Goal: Entertainment & Leisure: Consume media (video, audio)

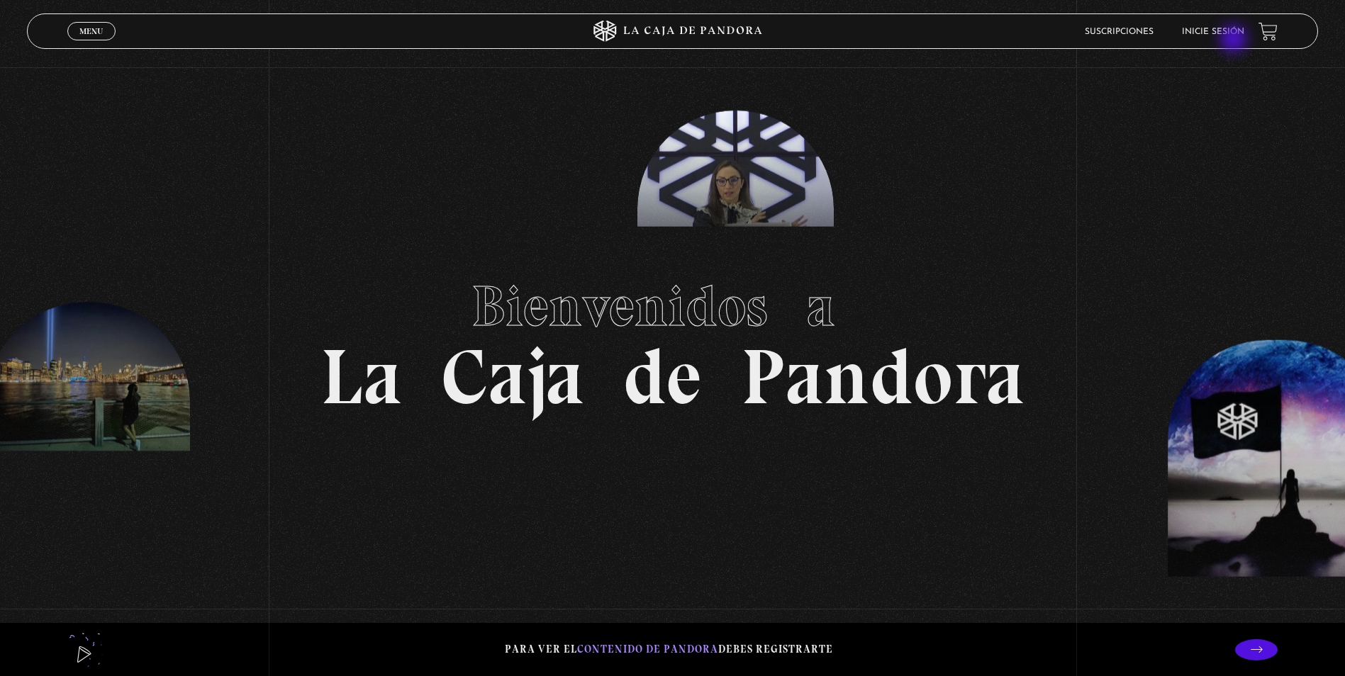
click at [1235, 40] on li "Inicie sesión" at bounding box center [1213, 32] width 62 height 22
click at [1226, 26] on li "Inicie sesión" at bounding box center [1213, 32] width 62 height 22
click at [1217, 28] on link "Inicie sesión" at bounding box center [1213, 32] width 62 height 9
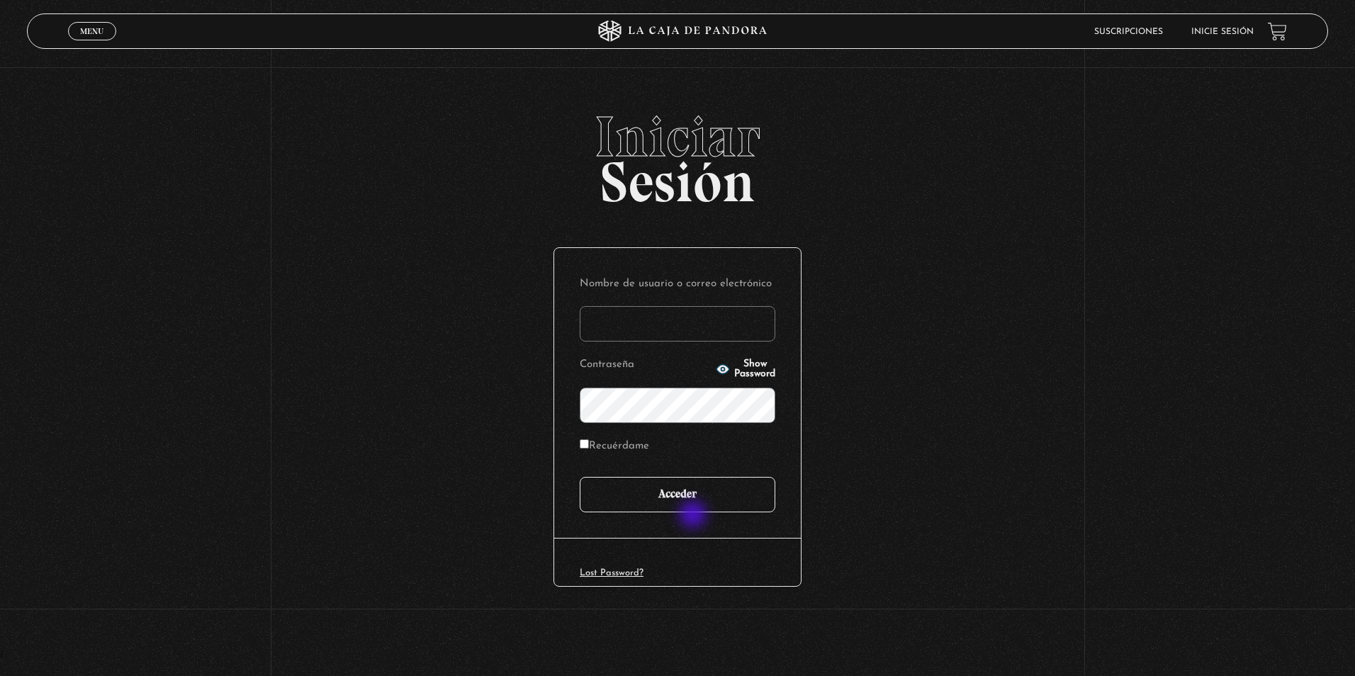
type input "zairamendozapalma@hotmail.com"
click at [680, 500] on input "Acceder" at bounding box center [678, 494] width 196 height 35
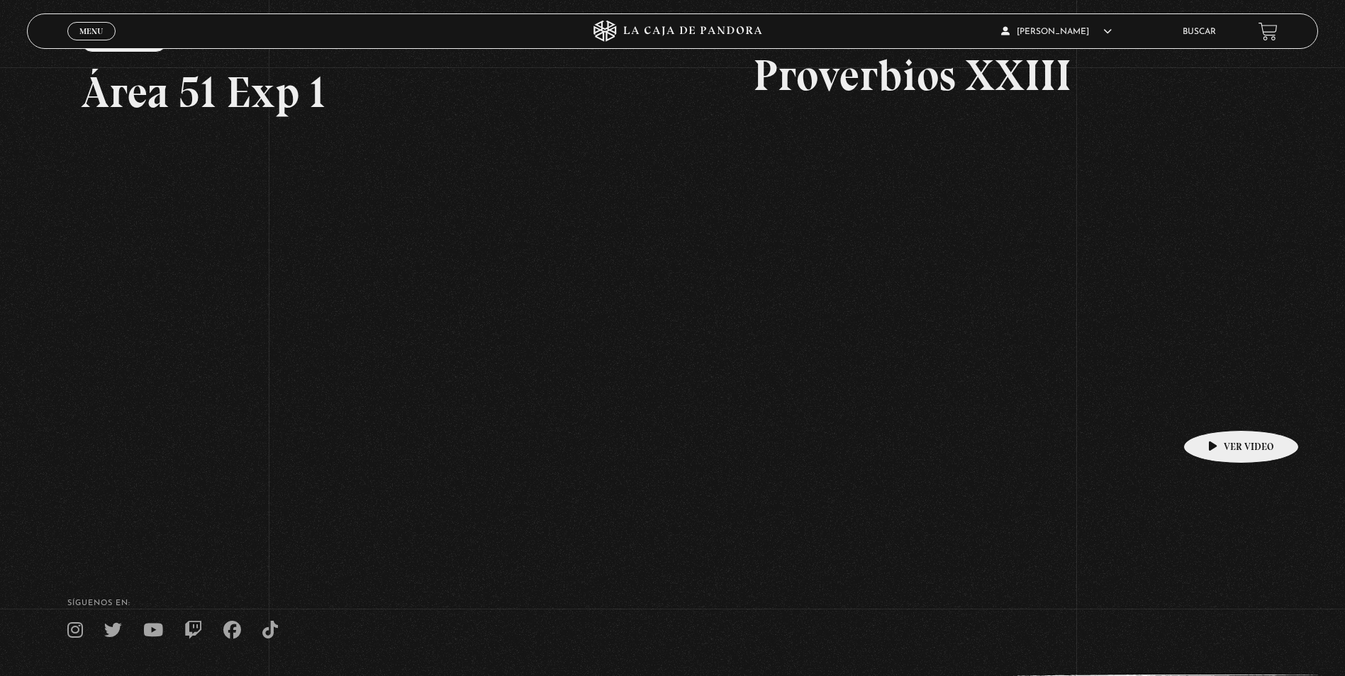
scroll to position [111, 0]
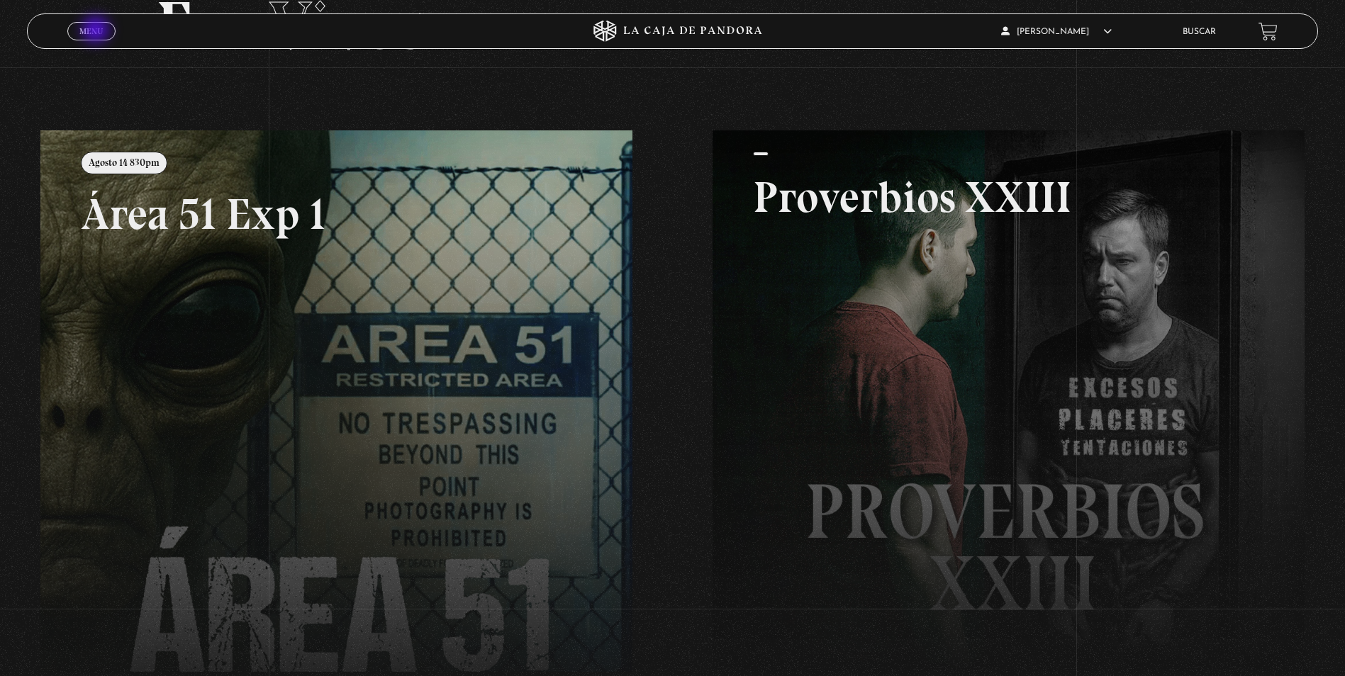
click at [97, 31] on span "Menu" at bounding box center [90, 31] width 23 height 9
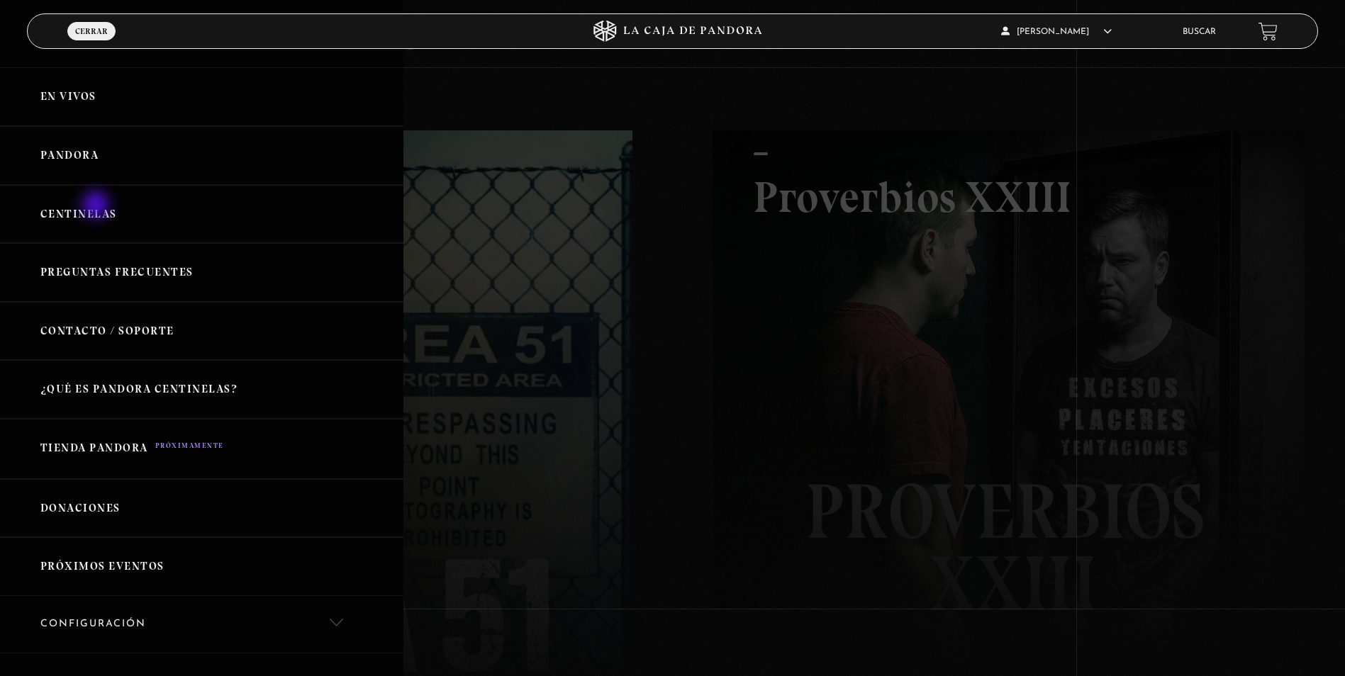
click at [98, 208] on link "Centinelas" at bounding box center [201, 214] width 403 height 59
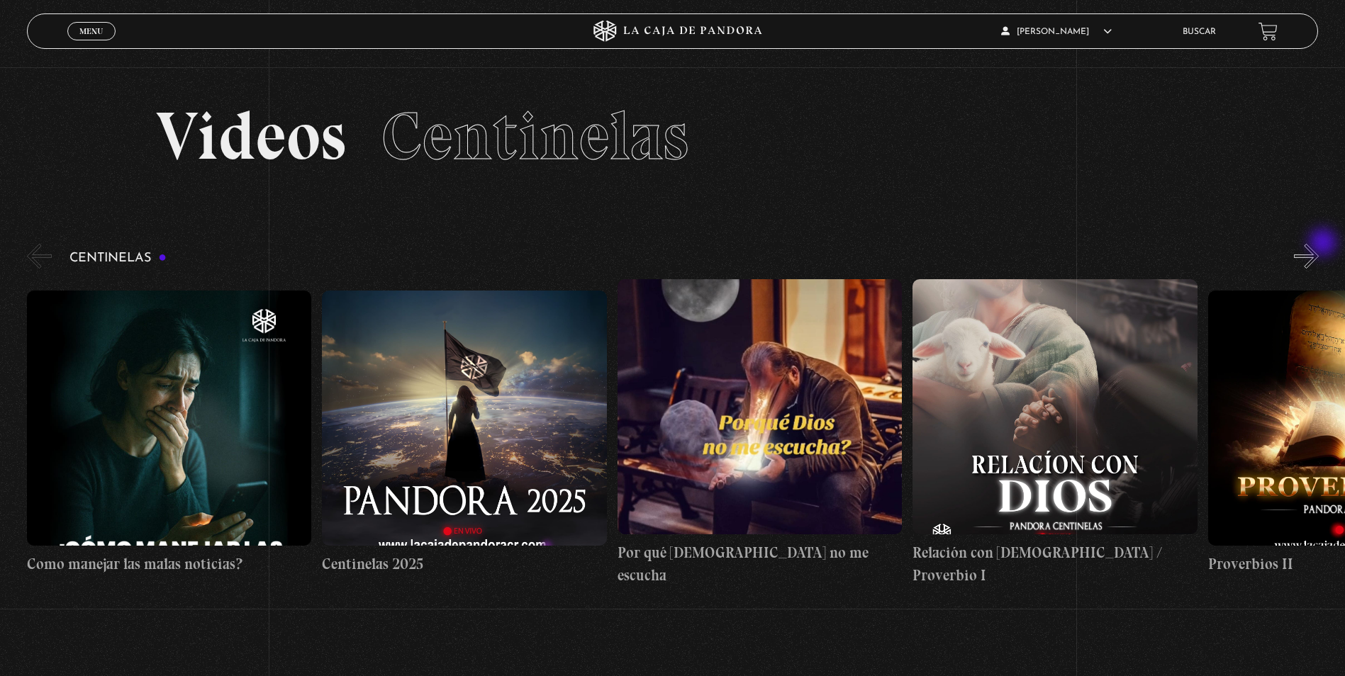
click at [1318, 244] on button "»" at bounding box center [1305, 256] width 25 height 25
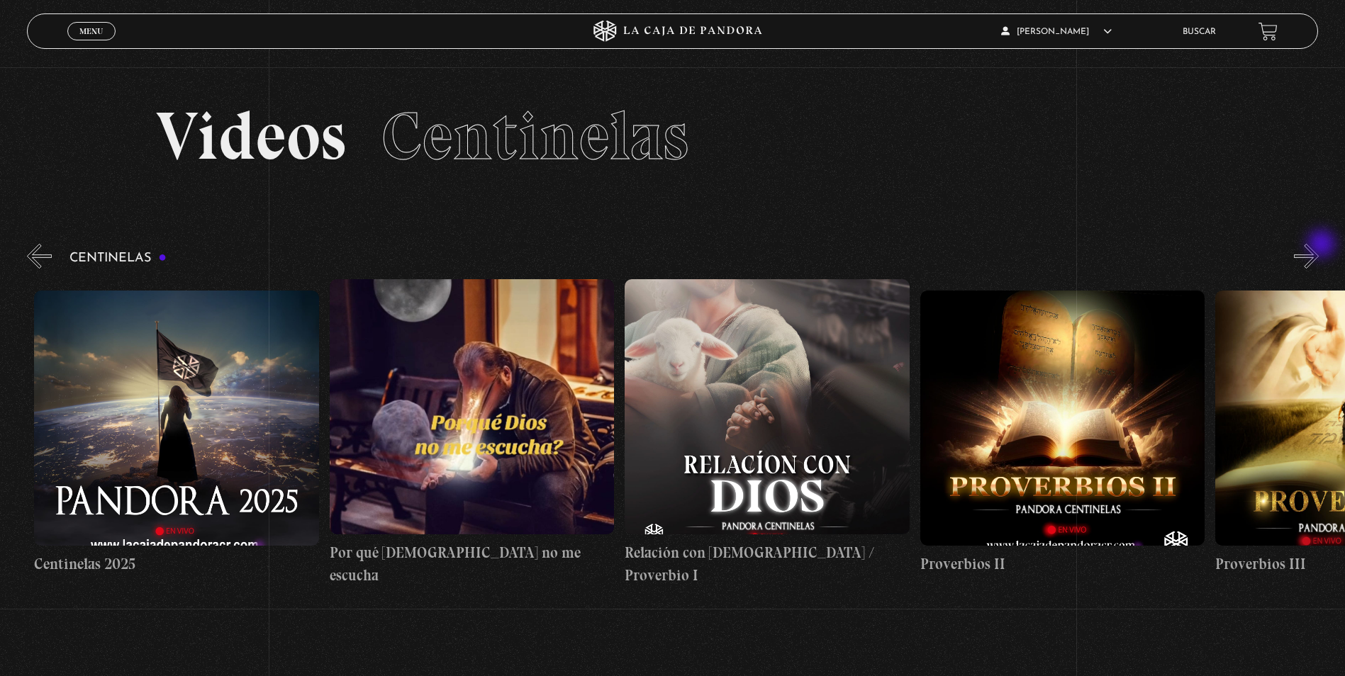
click at [1318, 245] on button "»" at bounding box center [1305, 256] width 25 height 25
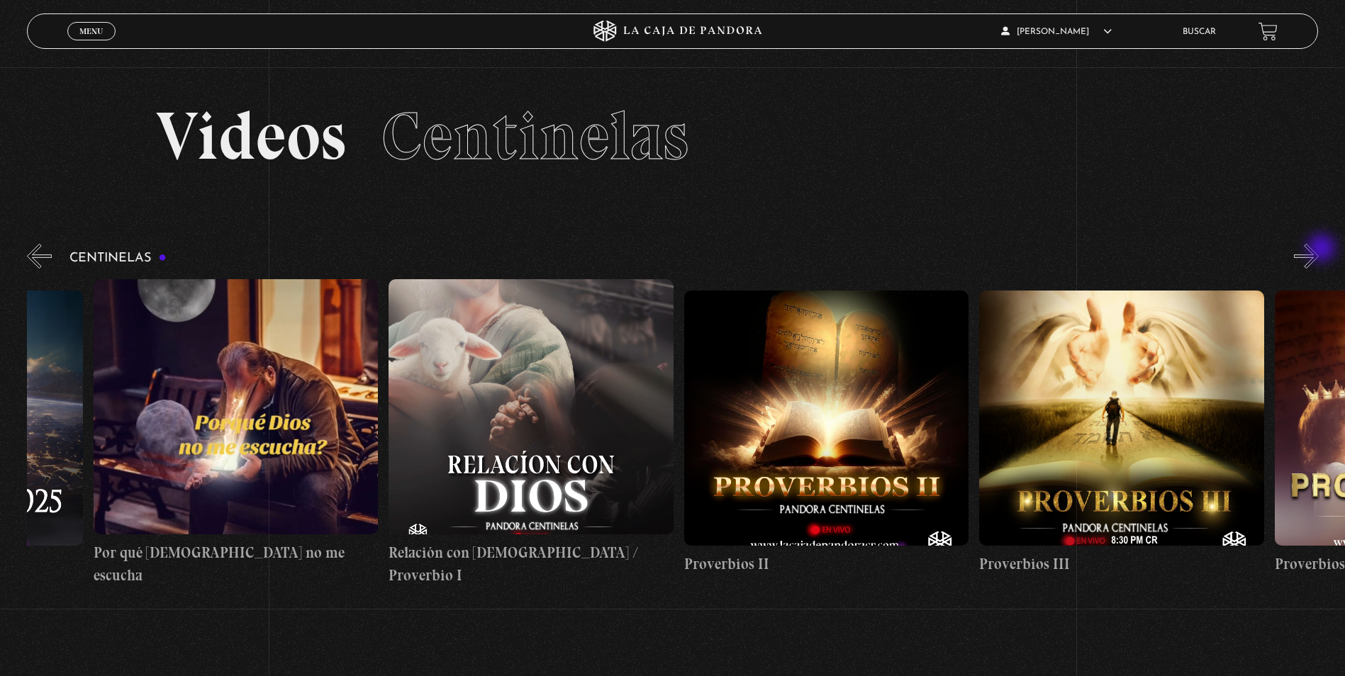
click at [1318, 249] on button "»" at bounding box center [1305, 256] width 25 height 25
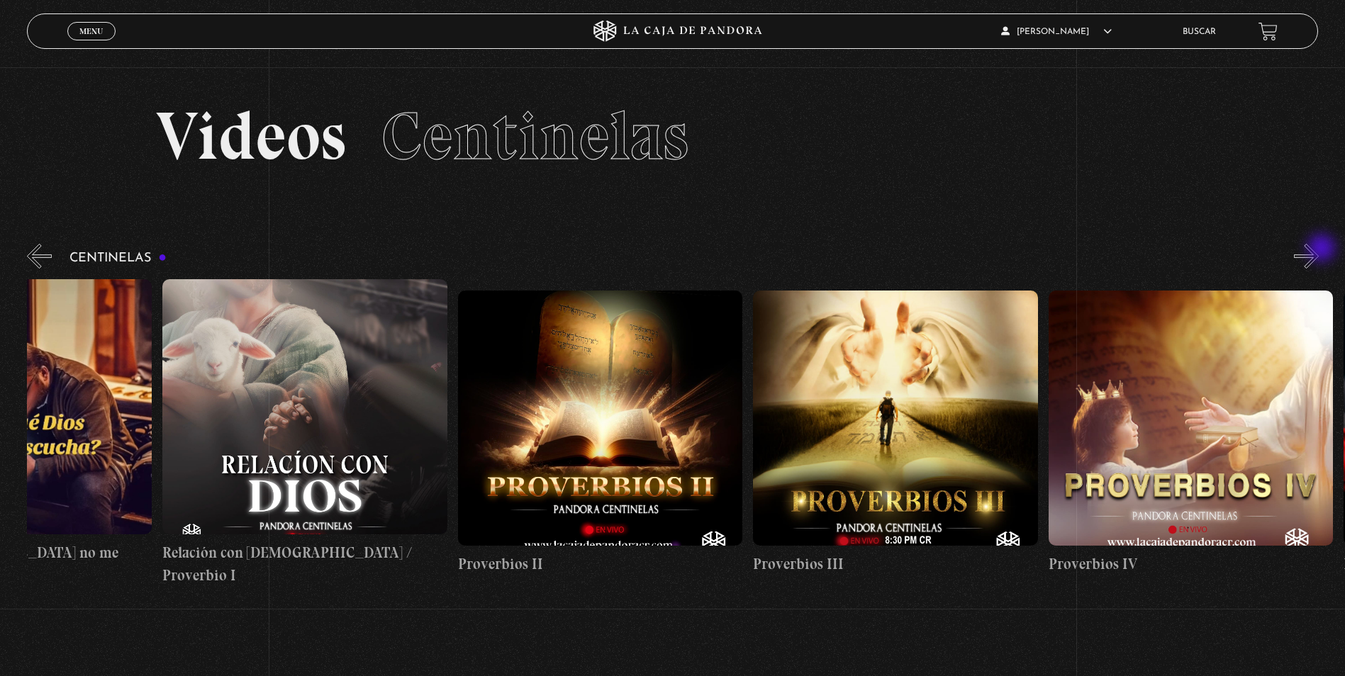
click at [1318, 249] on button "»" at bounding box center [1305, 256] width 25 height 25
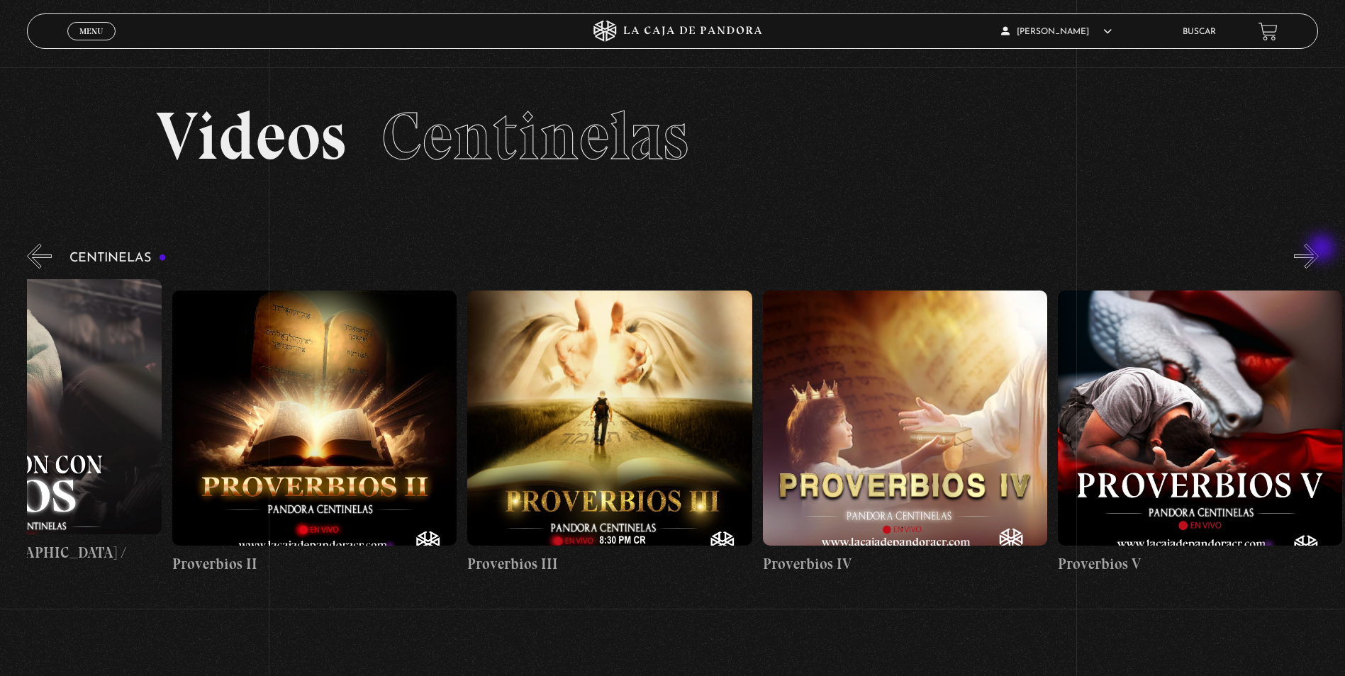
click at [1318, 249] on button "»" at bounding box center [1305, 256] width 25 height 25
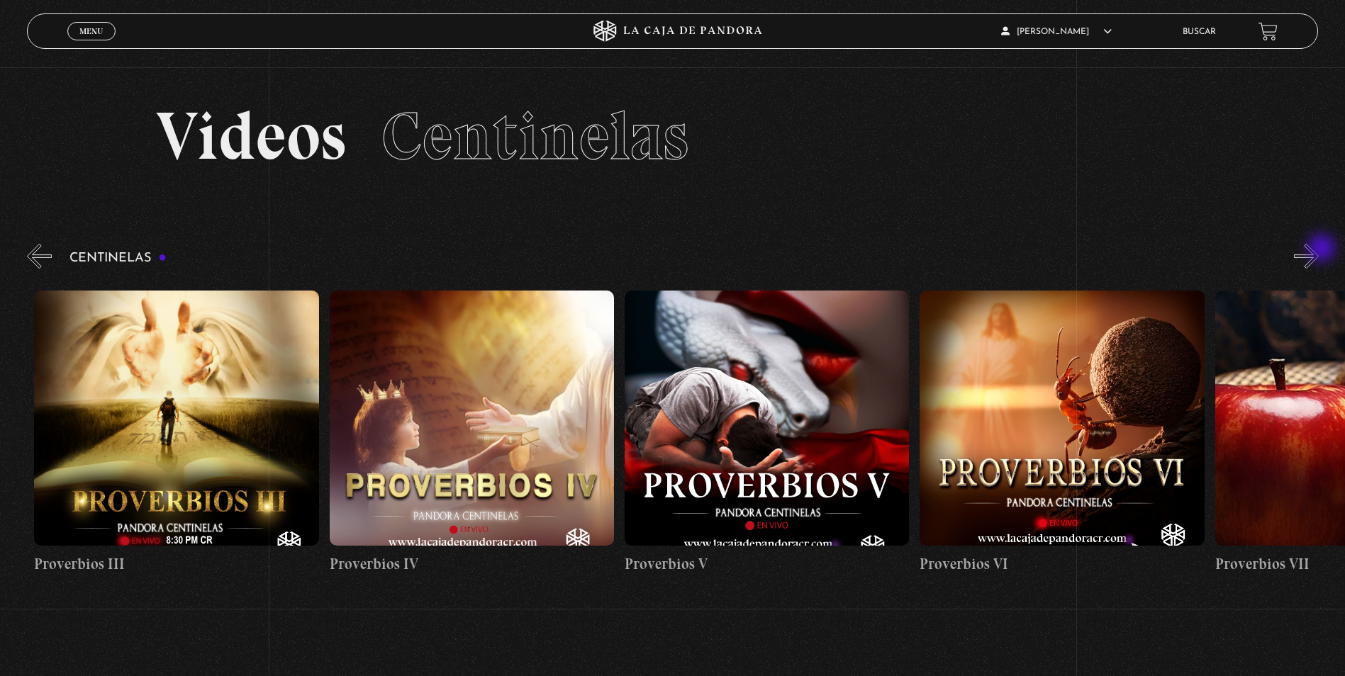
click at [1318, 249] on button "»" at bounding box center [1305, 256] width 25 height 25
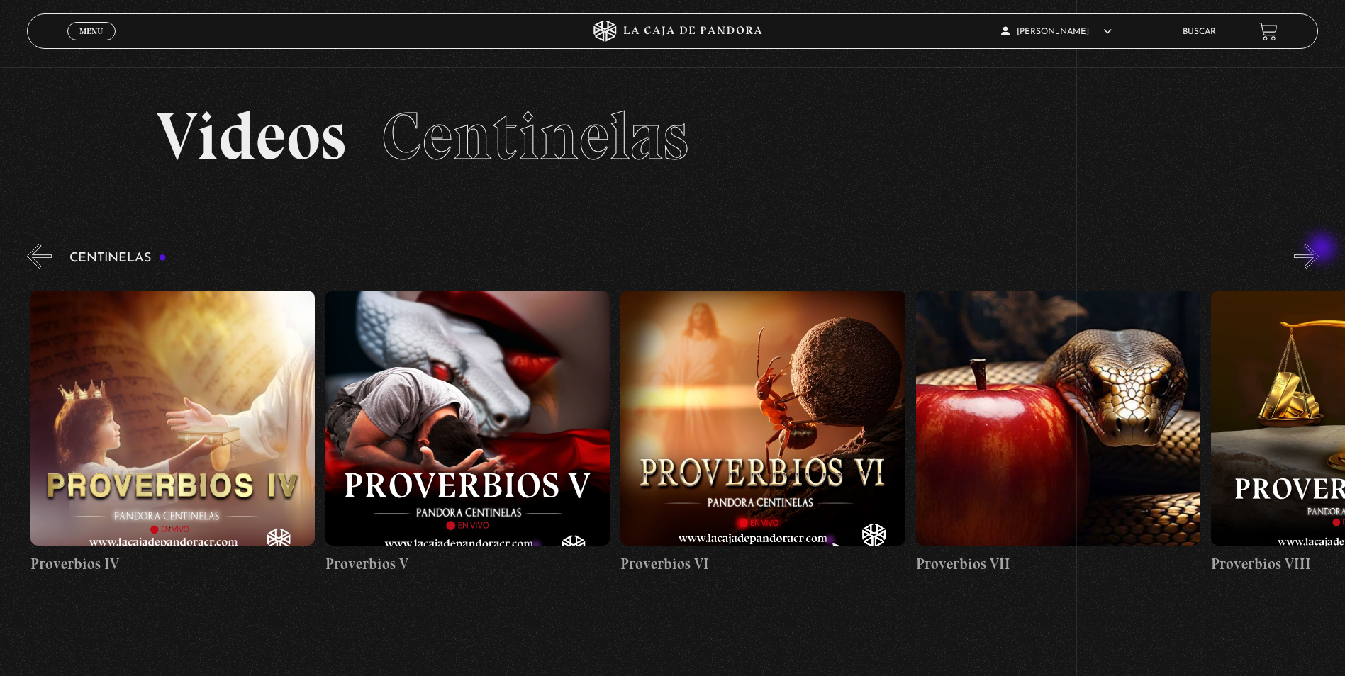
click at [1318, 249] on button "»" at bounding box center [1305, 256] width 25 height 25
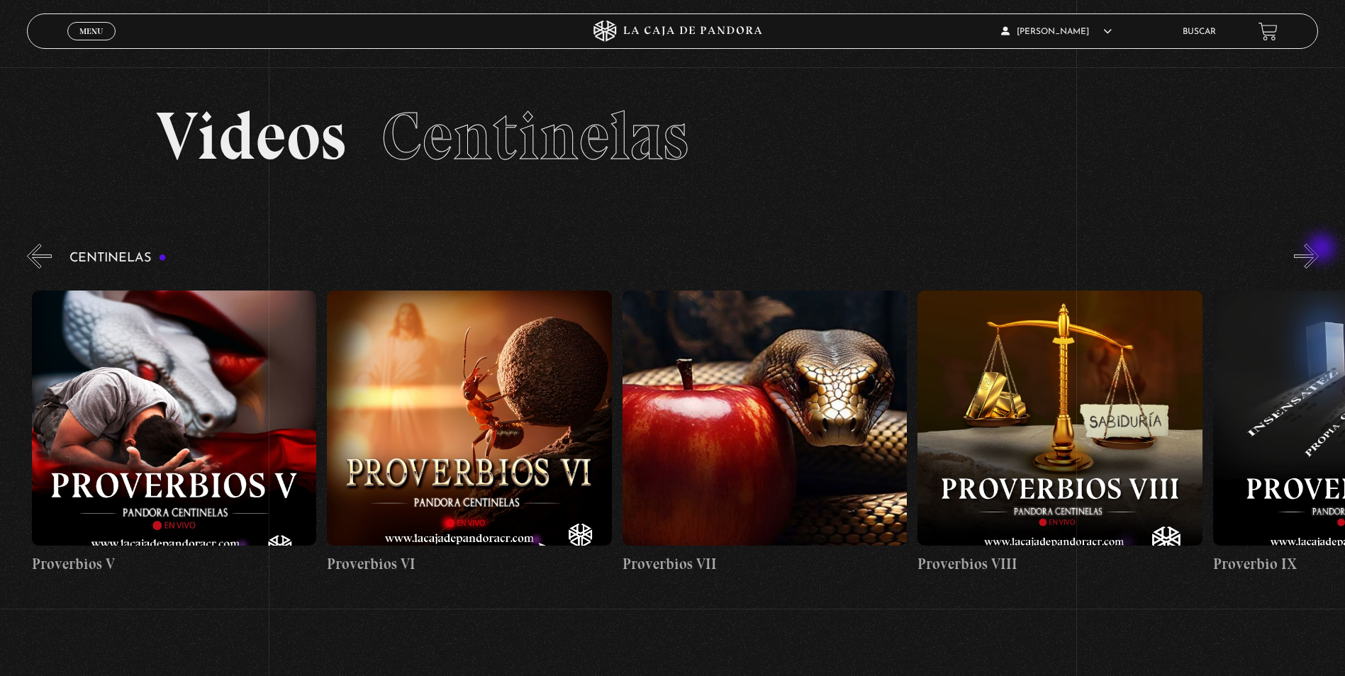
click at [1318, 249] on button "»" at bounding box center [1305, 256] width 25 height 25
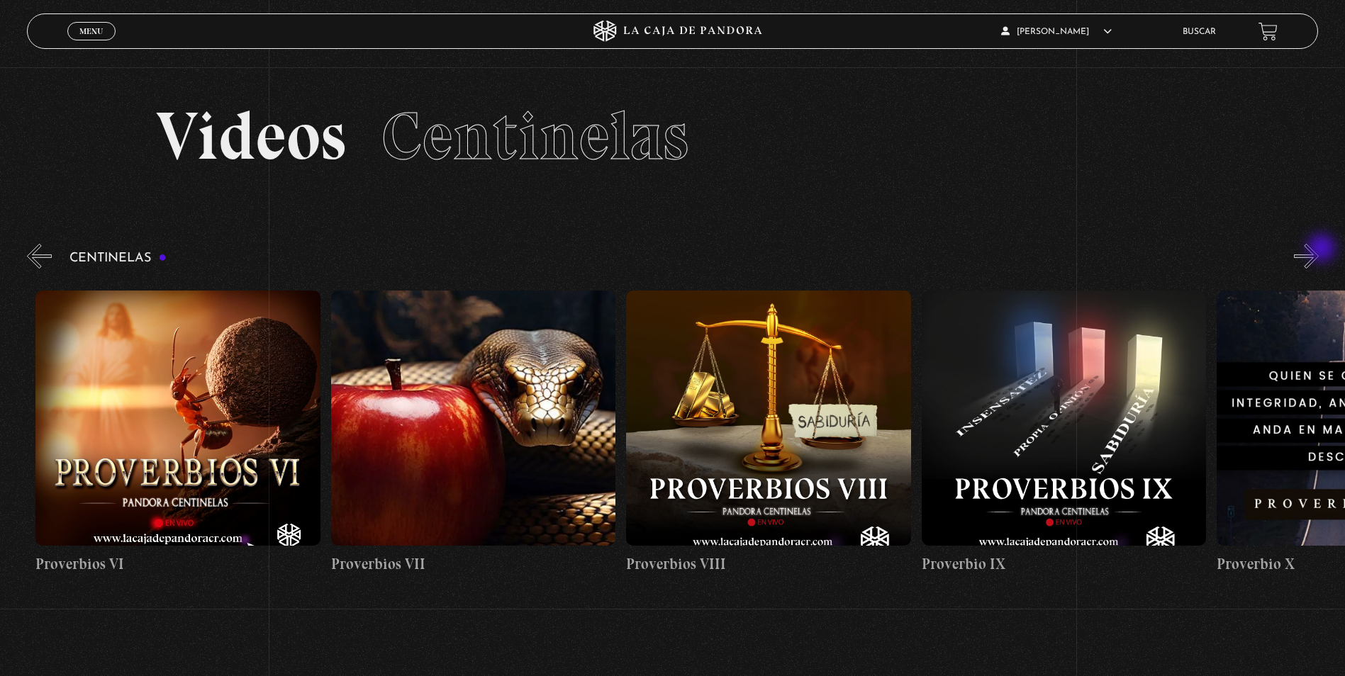
click at [1318, 249] on button "»" at bounding box center [1305, 256] width 25 height 25
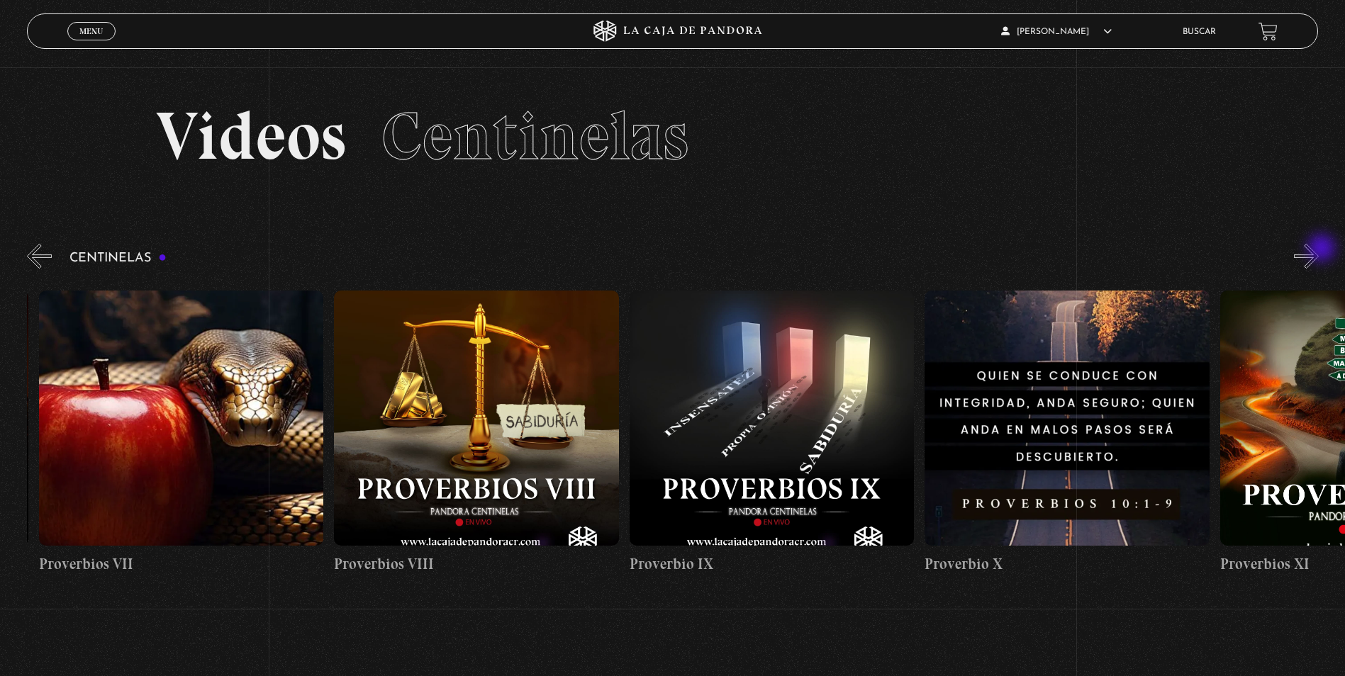
click at [1318, 249] on button "»" at bounding box center [1305, 256] width 25 height 25
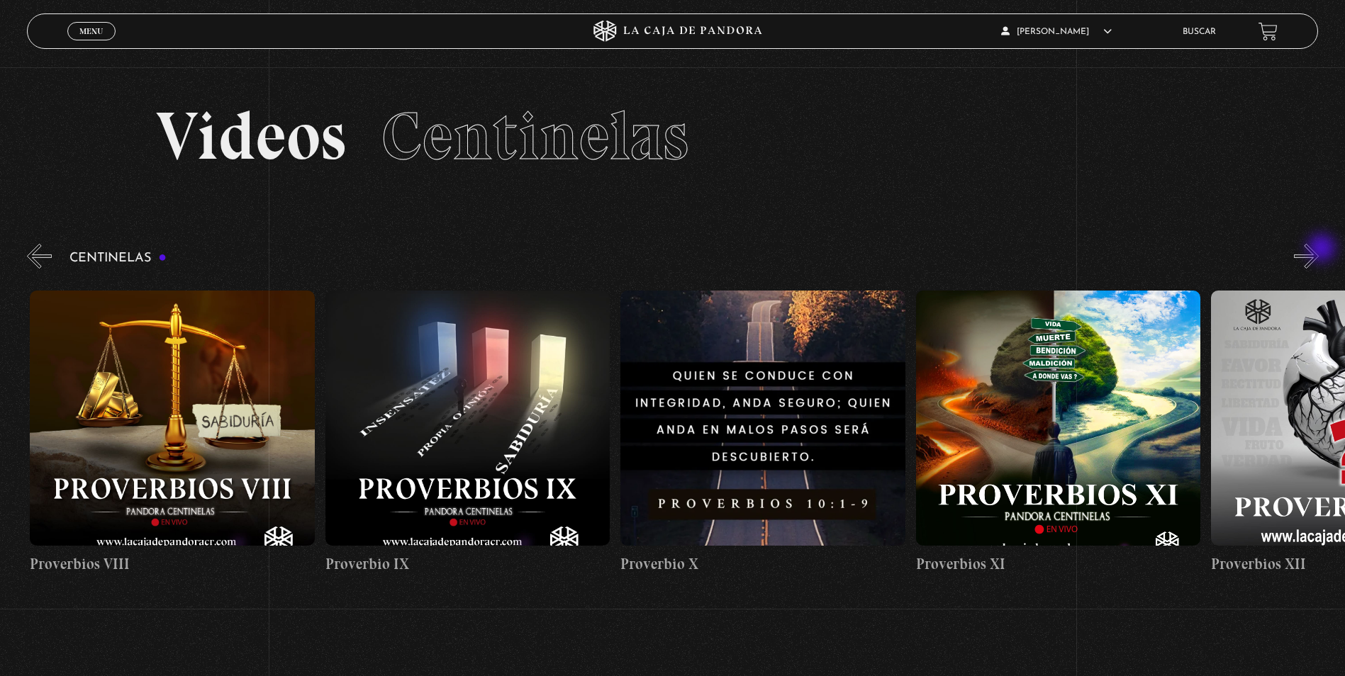
click at [1318, 249] on button "»" at bounding box center [1305, 256] width 25 height 25
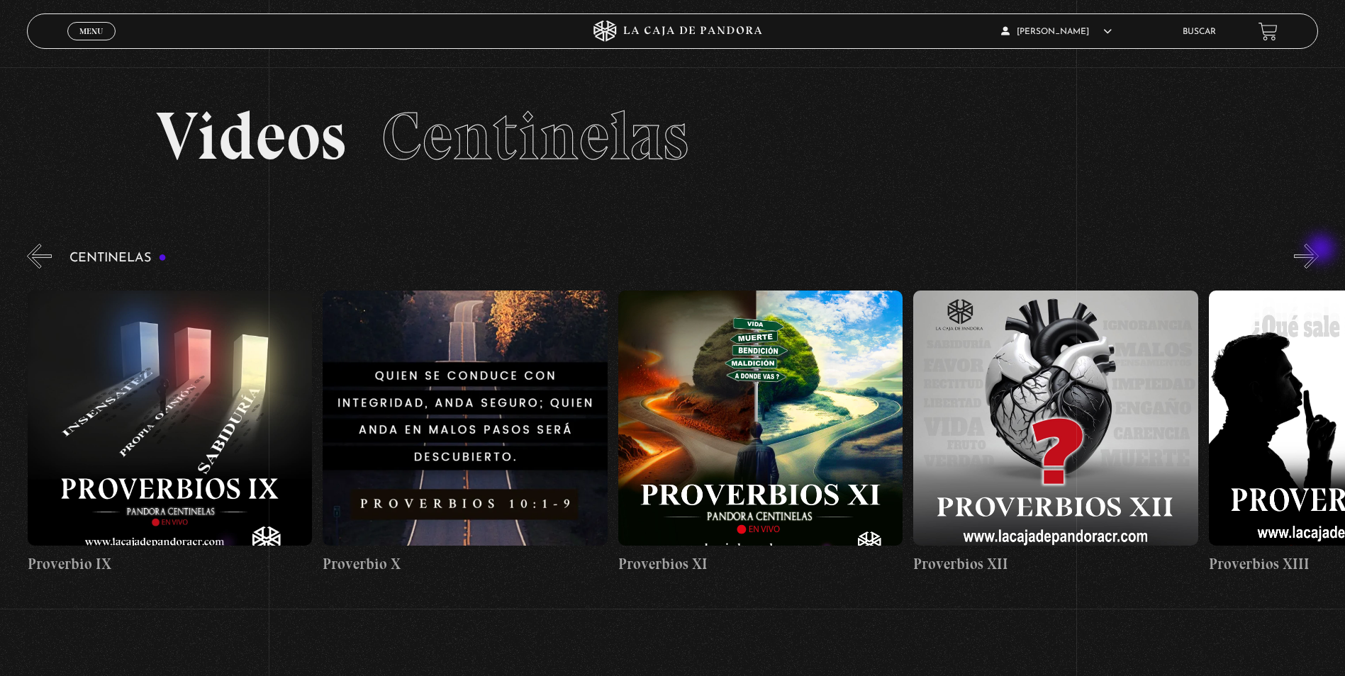
click at [1318, 250] on button "»" at bounding box center [1305, 256] width 25 height 25
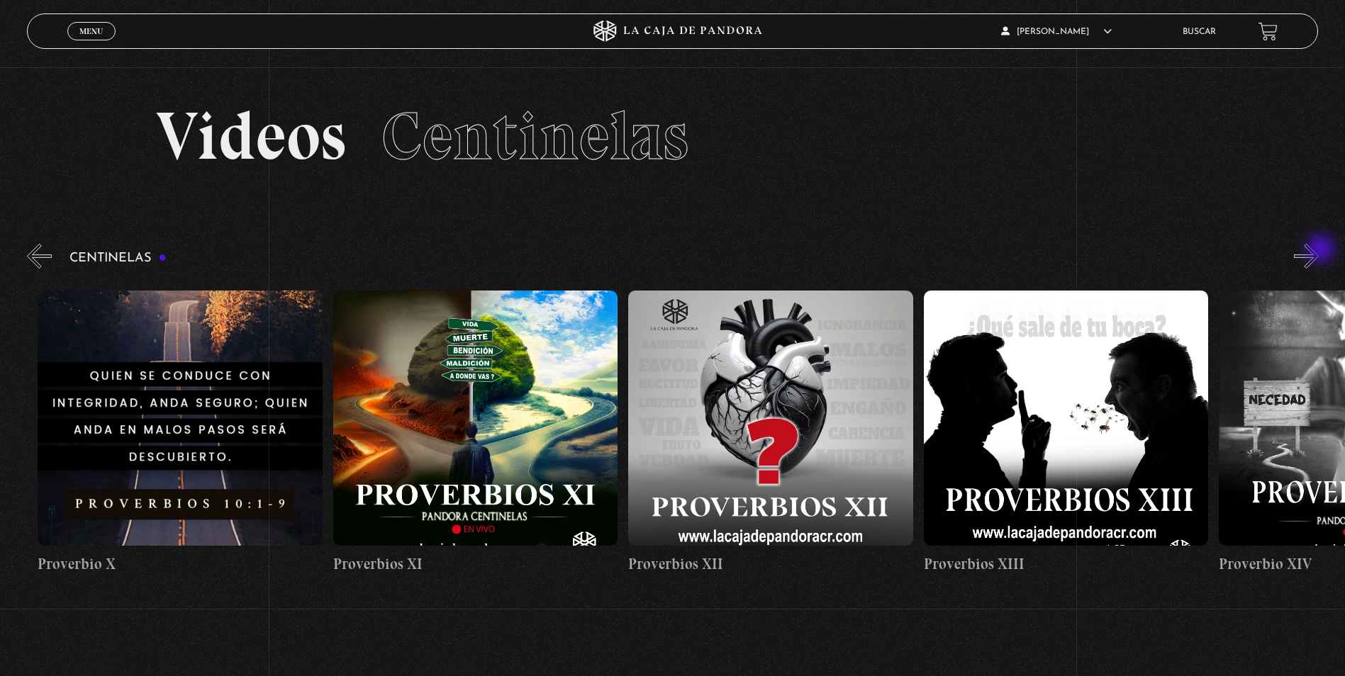
click at [1318, 250] on button "»" at bounding box center [1305, 256] width 25 height 25
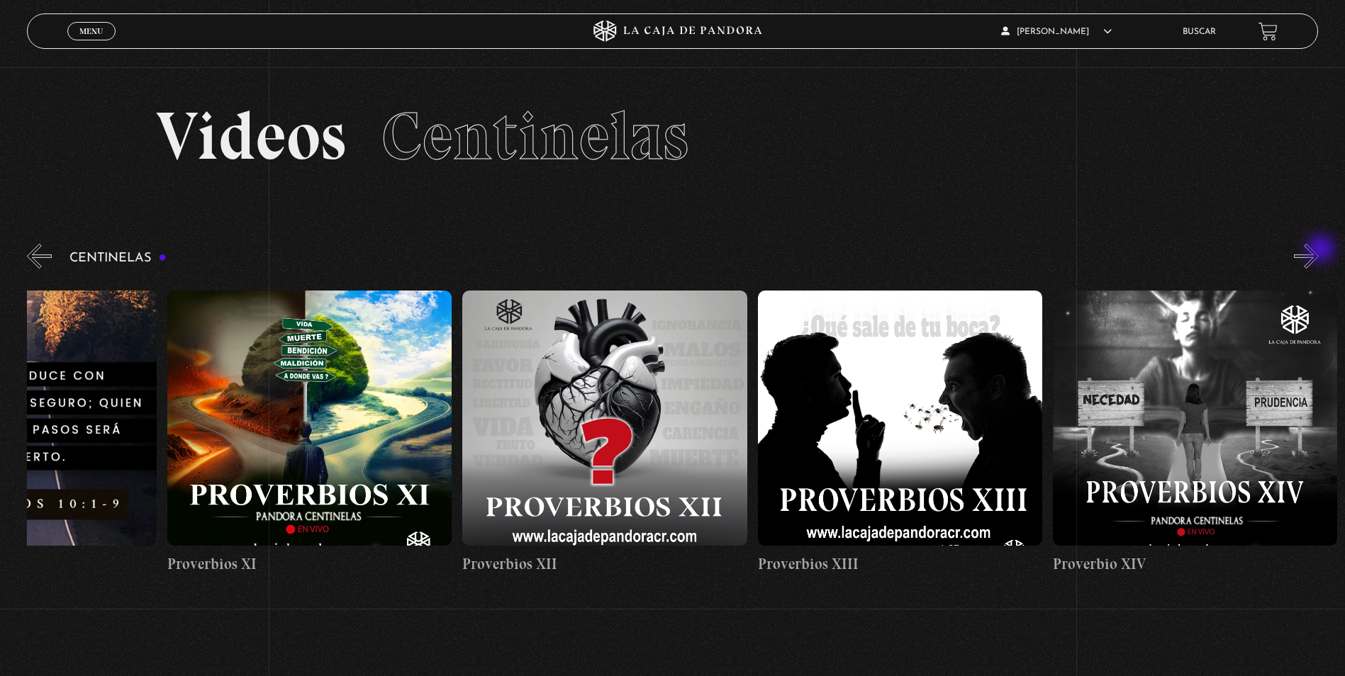
click at [1318, 250] on button "»" at bounding box center [1305, 256] width 25 height 25
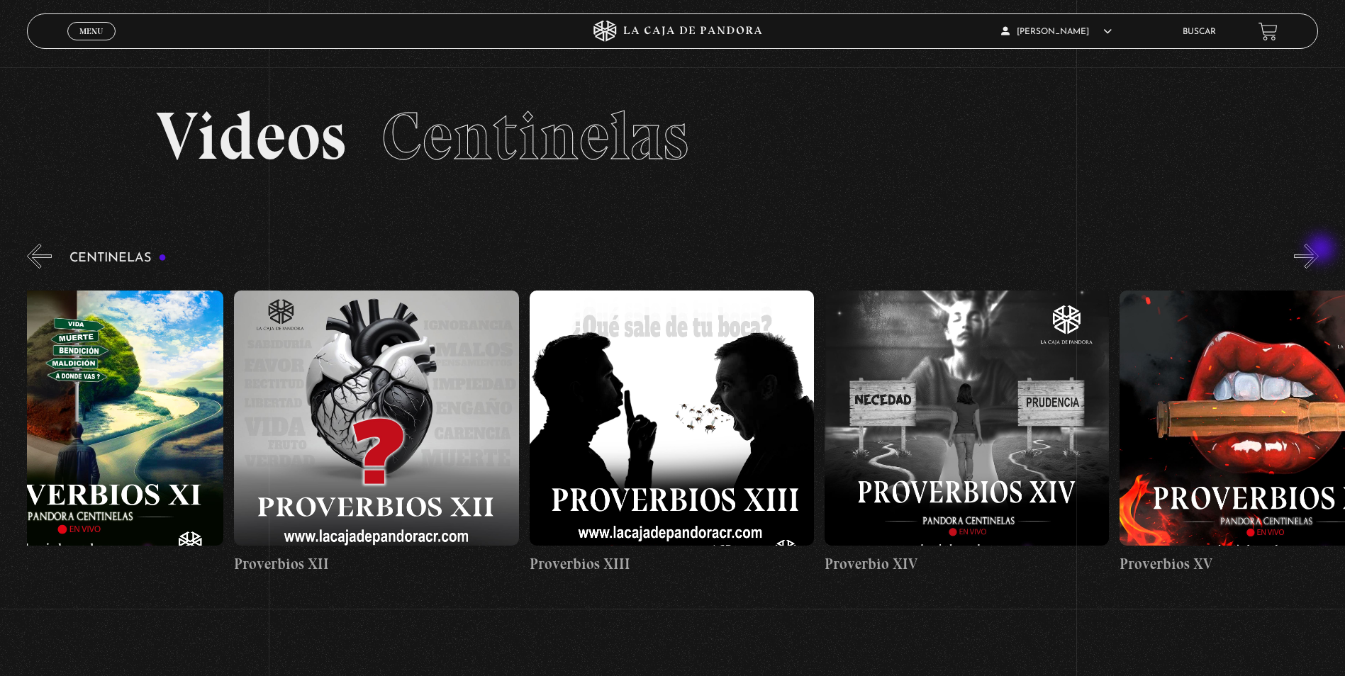
click at [1318, 250] on button "»" at bounding box center [1305, 256] width 25 height 25
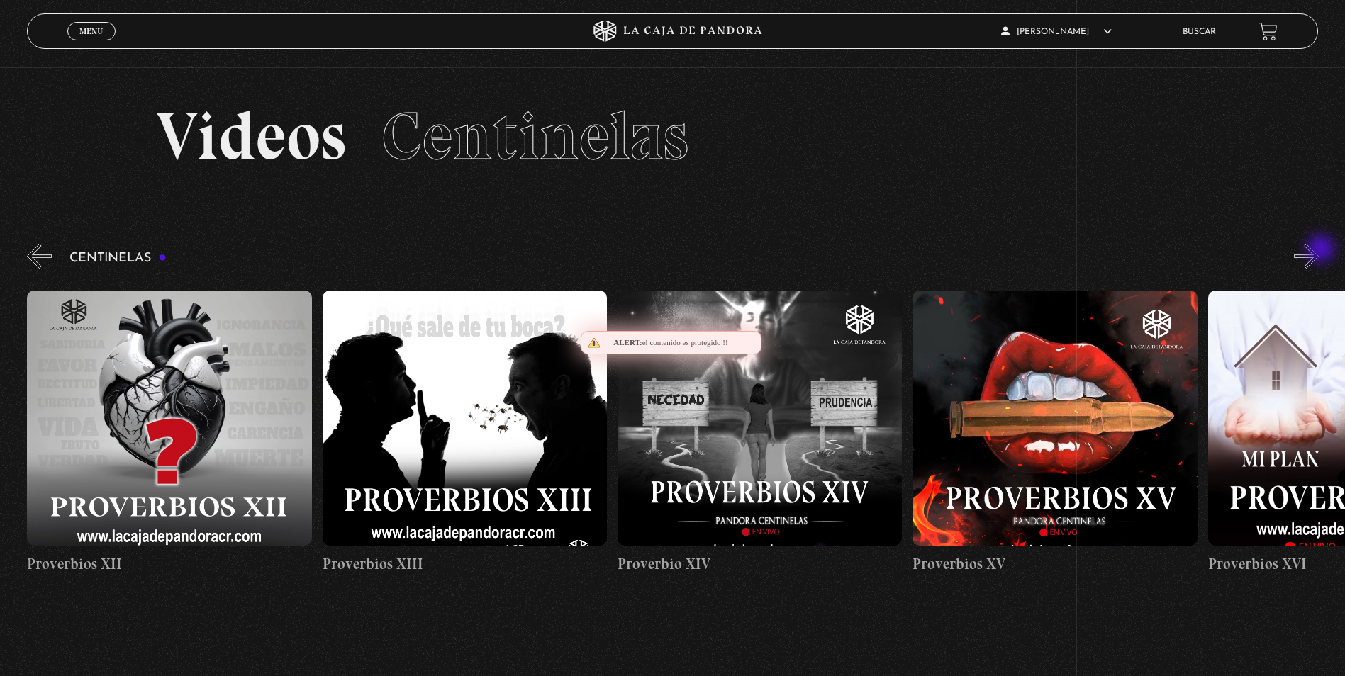
click at [1318, 250] on button "»" at bounding box center [1305, 256] width 25 height 25
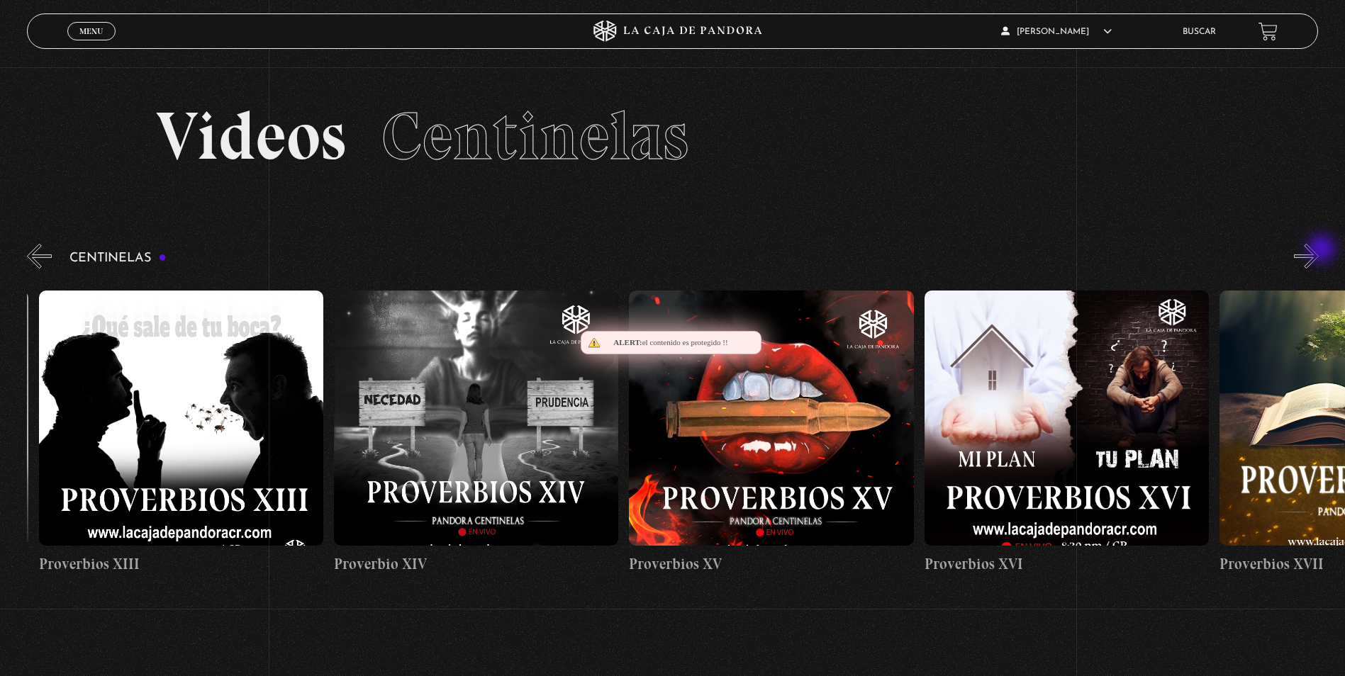
click at [1318, 250] on button "»" at bounding box center [1305, 256] width 25 height 25
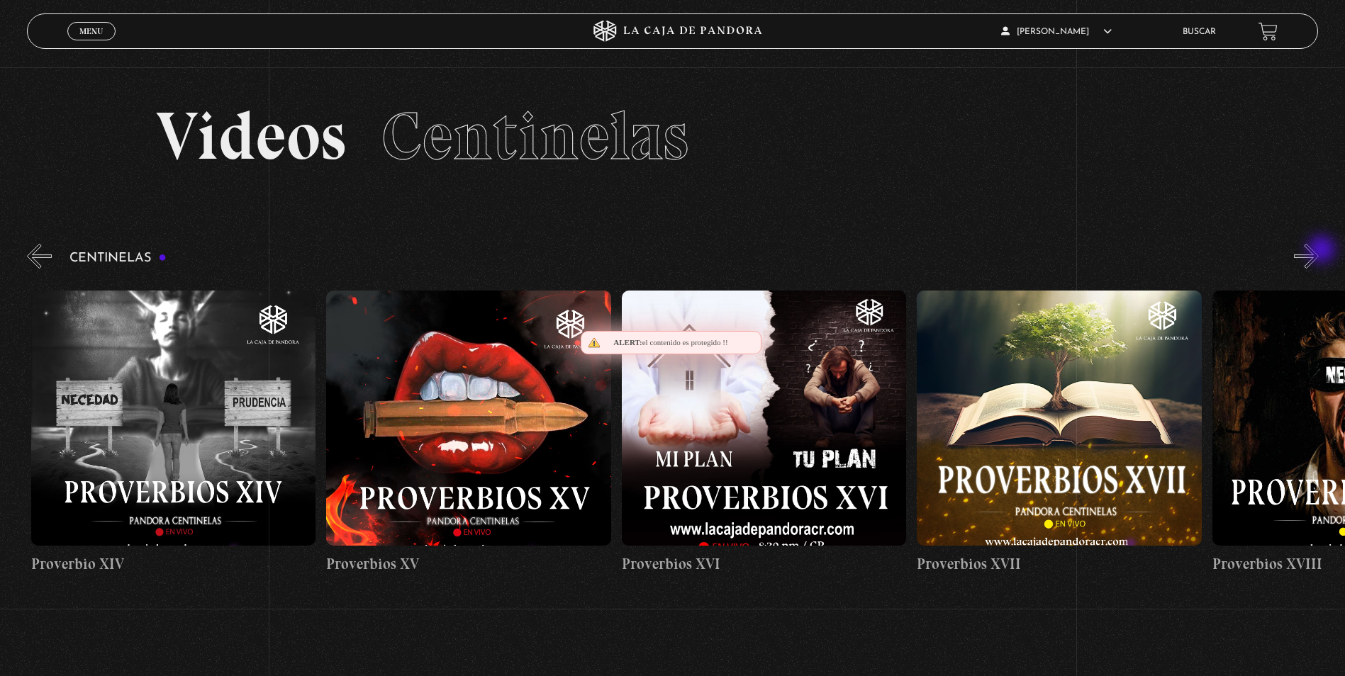
click at [1318, 251] on button "»" at bounding box center [1305, 256] width 25 height 25
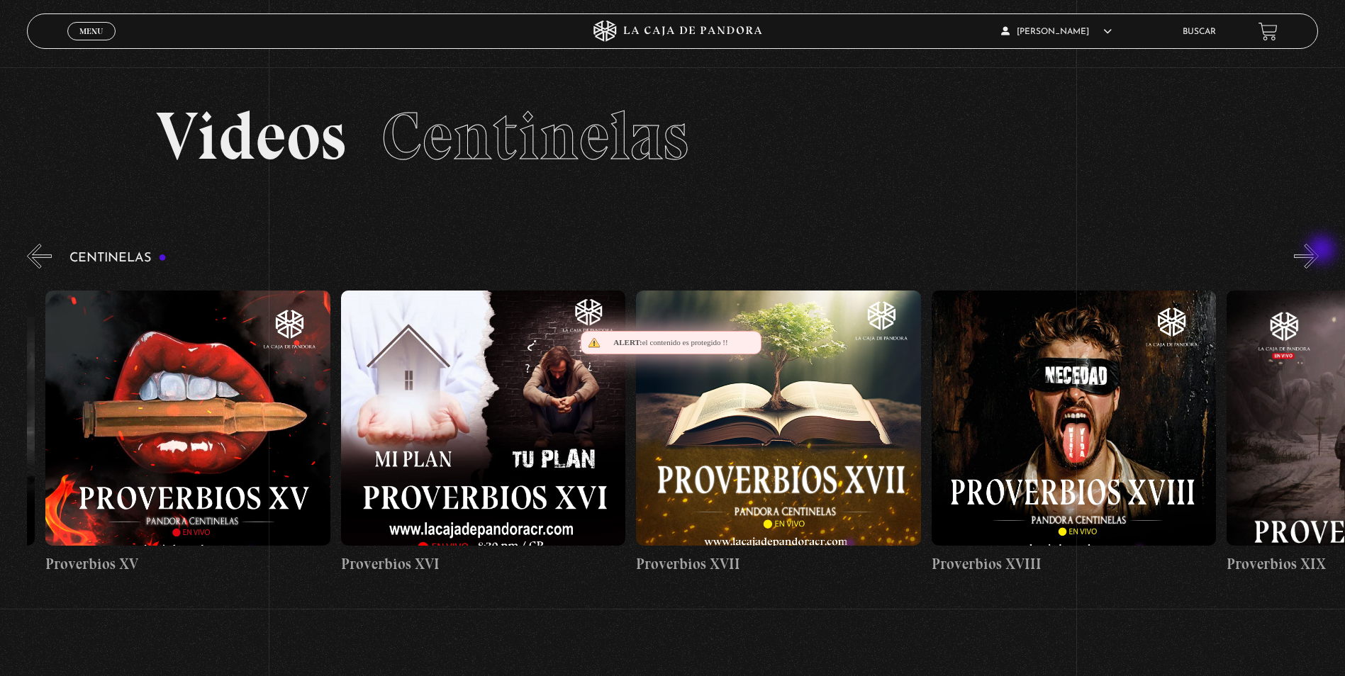
click at [1318, 251] on button "»" at bounding box center [1305, 256] width 25 height 25
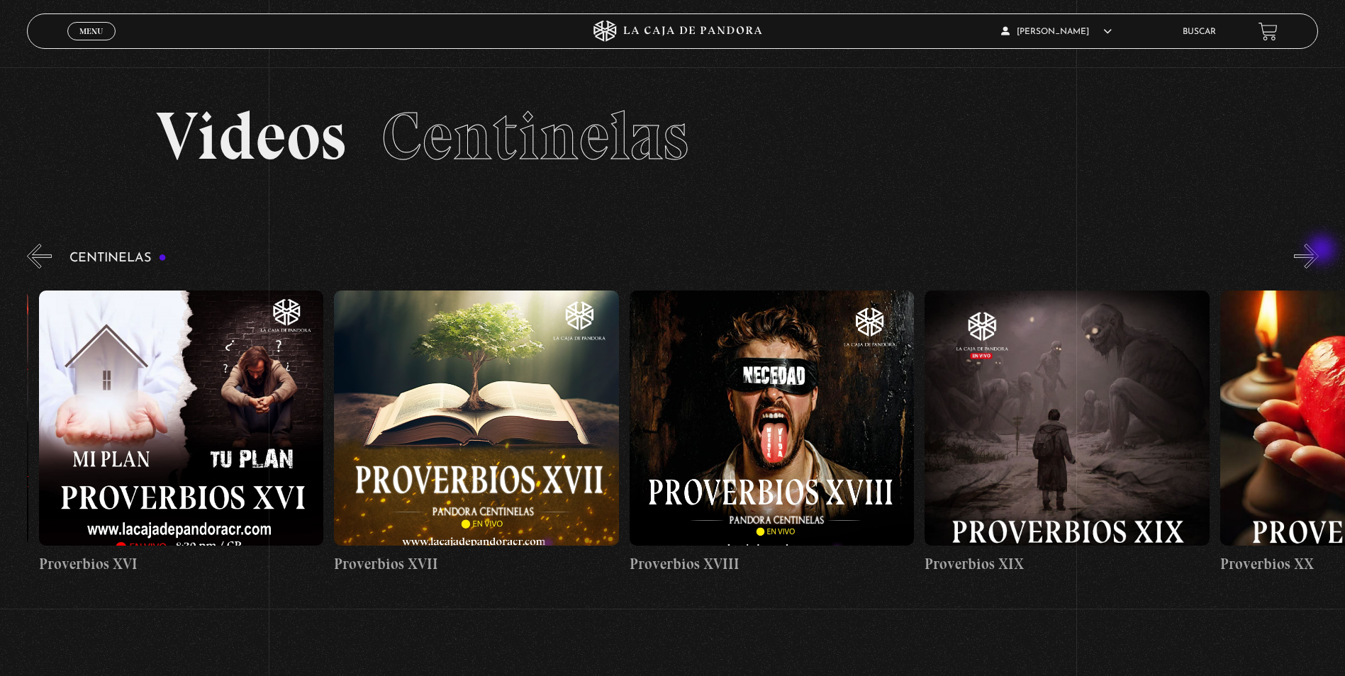
click at [1318, 251] on button "»" at bounding box center [1305, 256] width 25 height 25
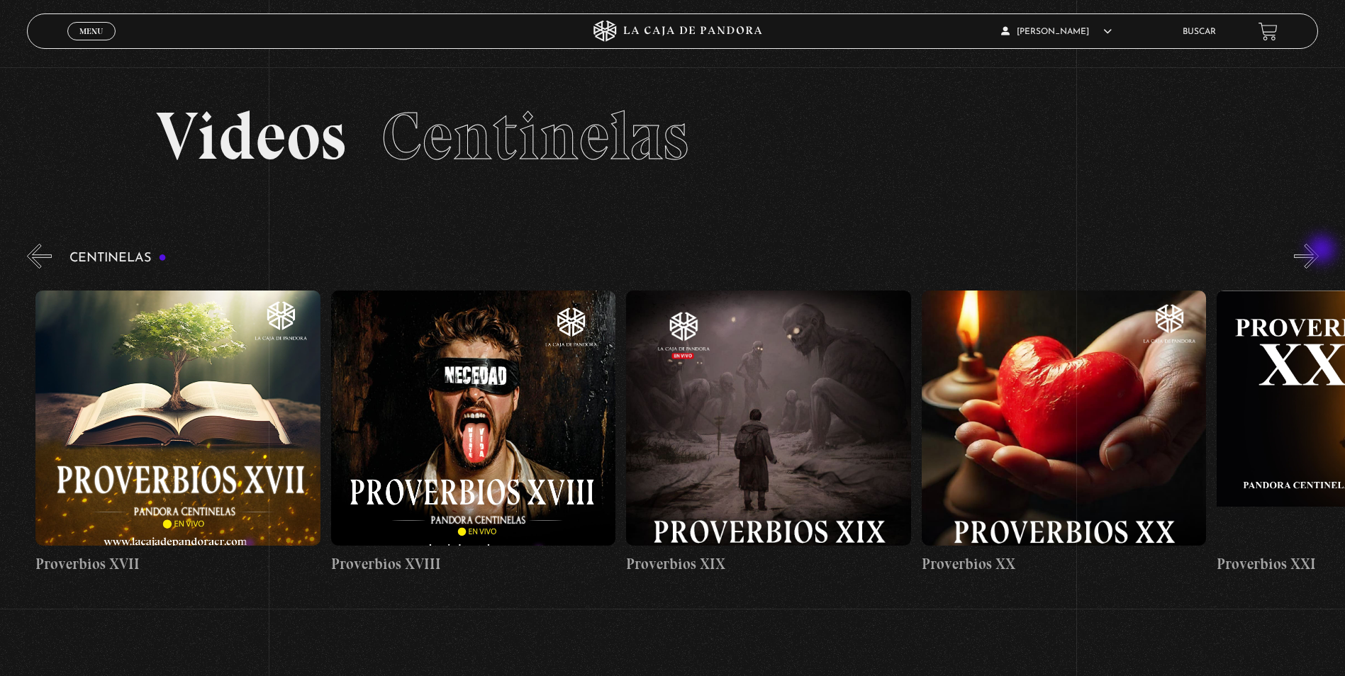
click at [1318, 251] on button "»" at bounding box center [1305, 256] width 25 height 25
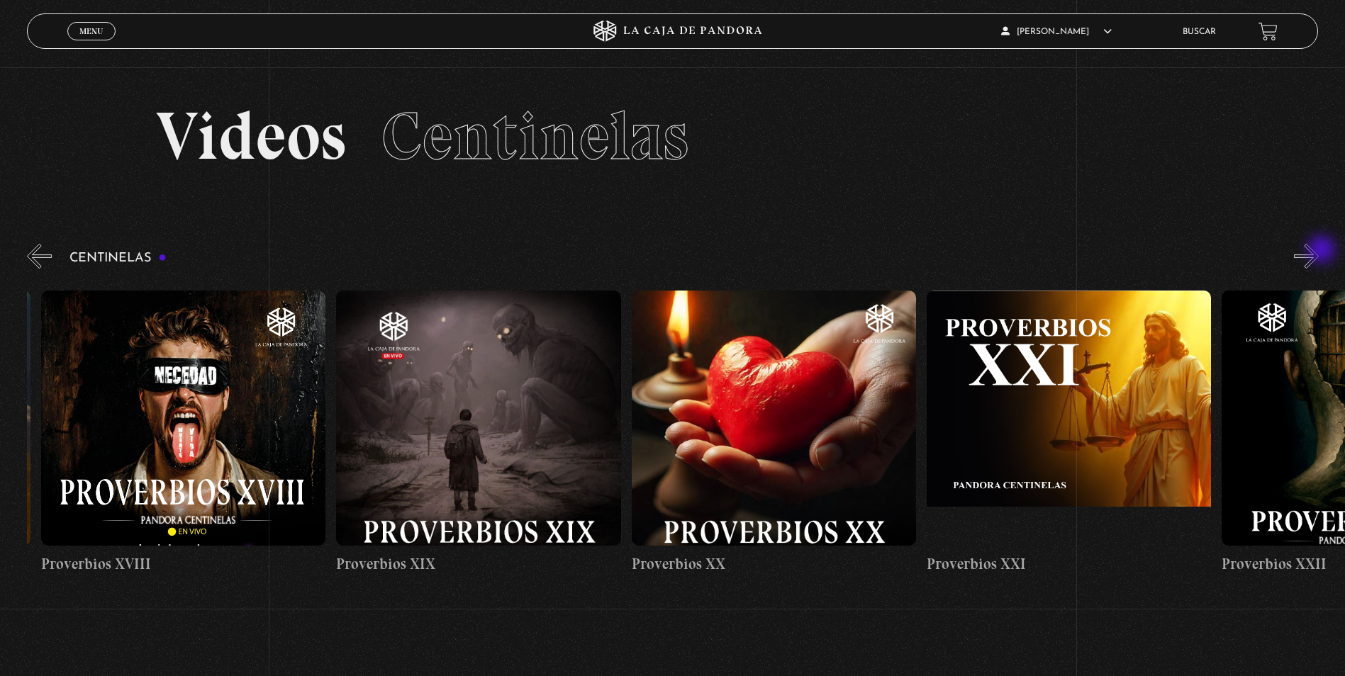
click at [1318, 251] on button "»" at bounding box center [1305, 256] width 25 height 25
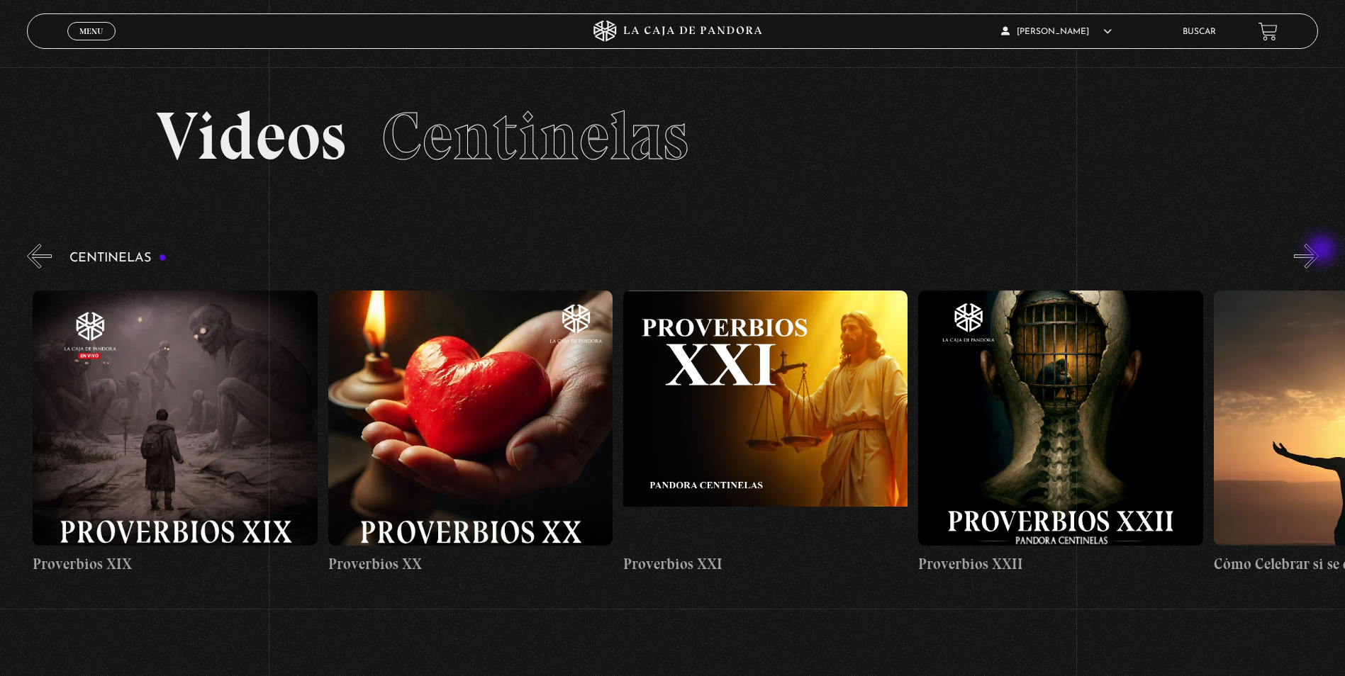
click at [1318, 251] on button "»" at bounding box center [1305, 256] width 25 height 25
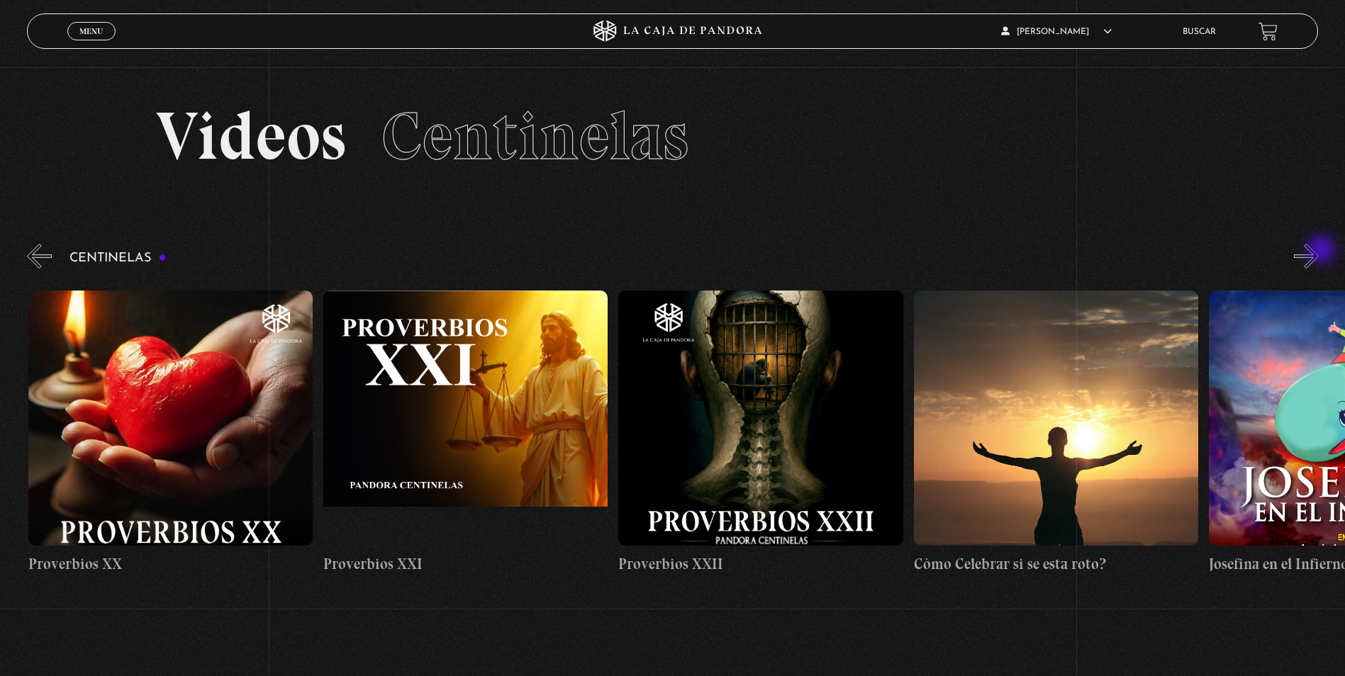
click at [1318, 251] on button "»" at bounding box center [1305, 256] width 25 height 25
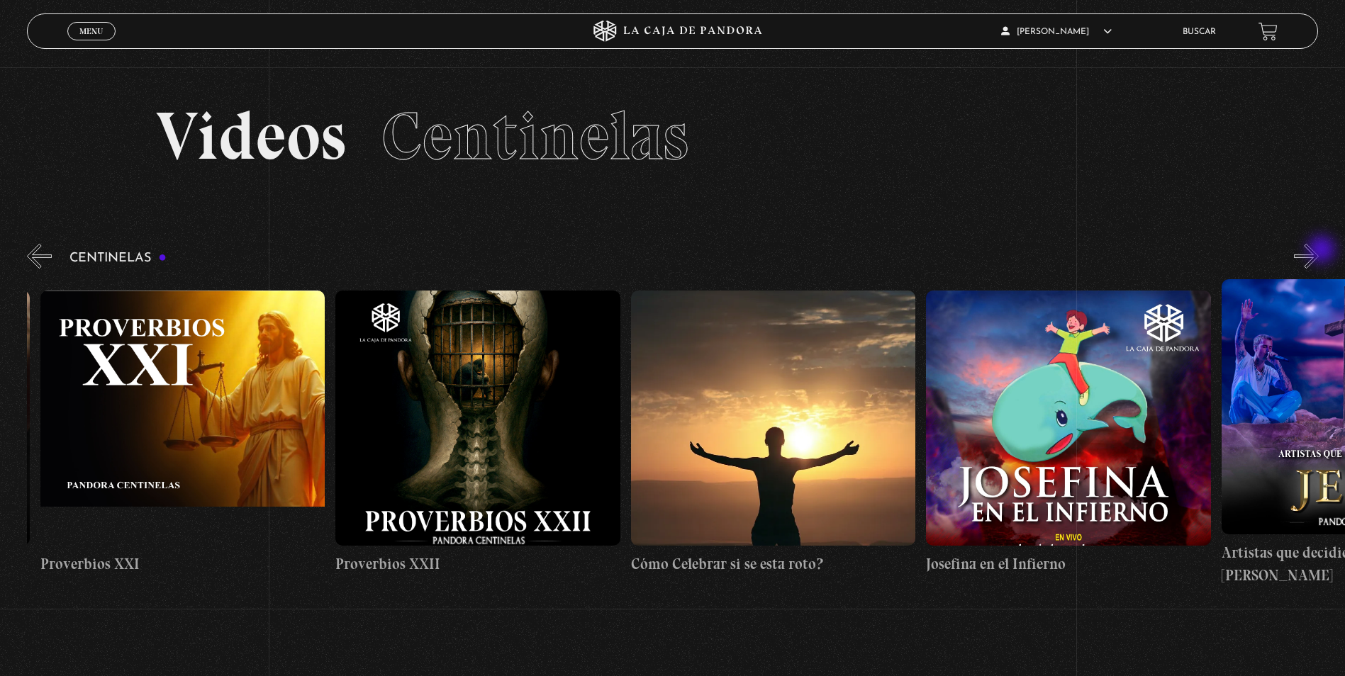
click at [1318, 251] on button "»" at bounding box center [1305, 256] width 25 height 25
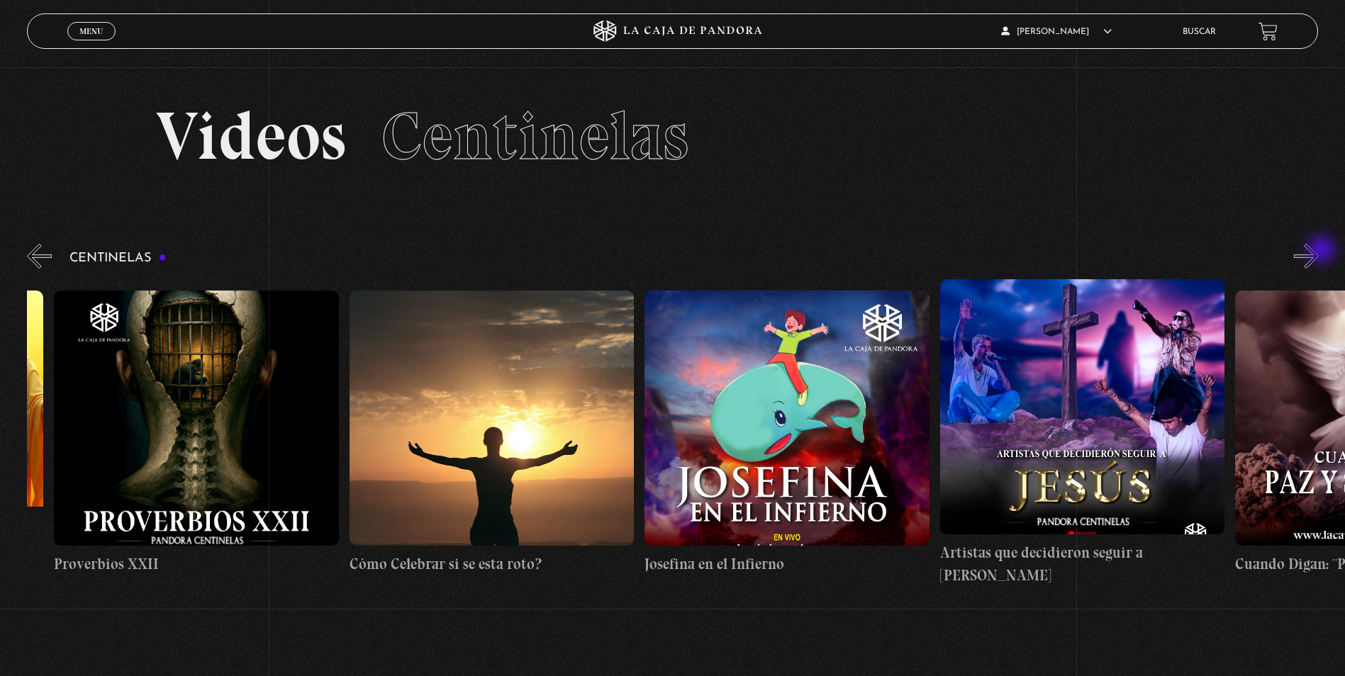
click at [1318, 251] on button "»" at bounding box center [1305, 256] width 25 height 25
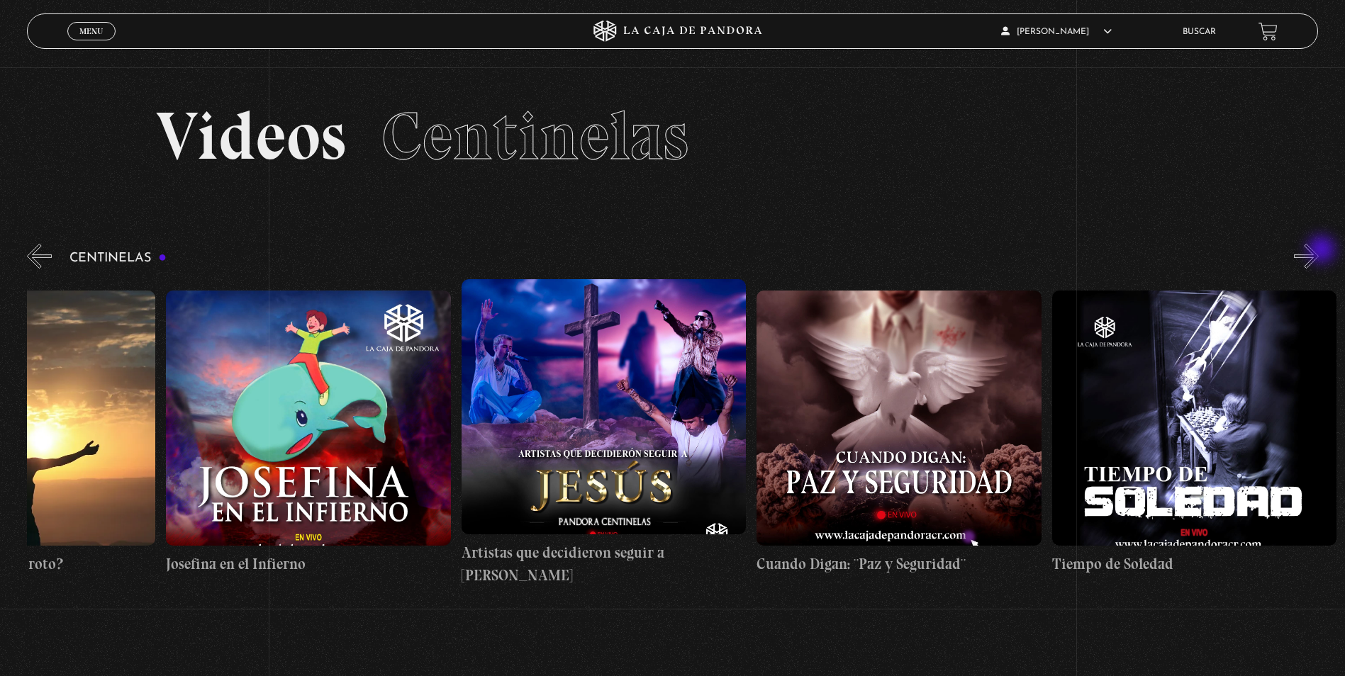
click at [1318, 251] on button "»" at bounding box center [1305, 256] width 25 height 25
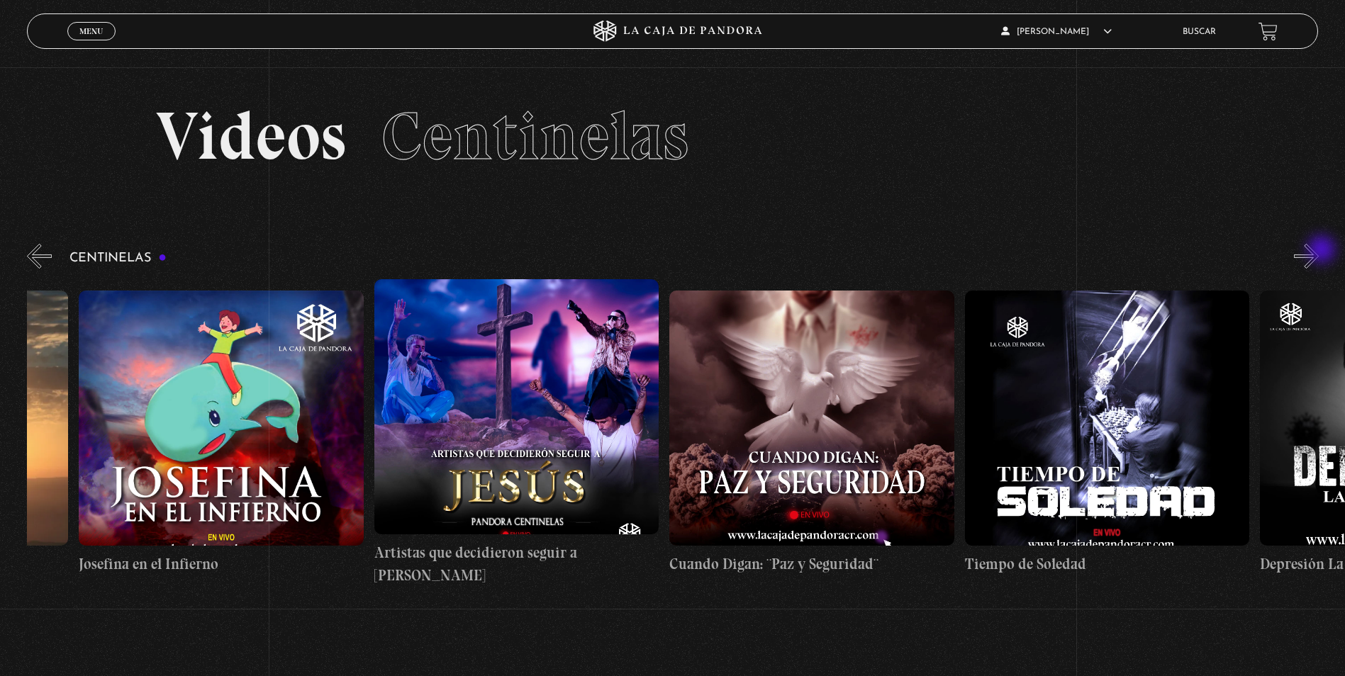
click at [1318, 251] on button "»" at bounding box center [1305, 256] width 25 height 25
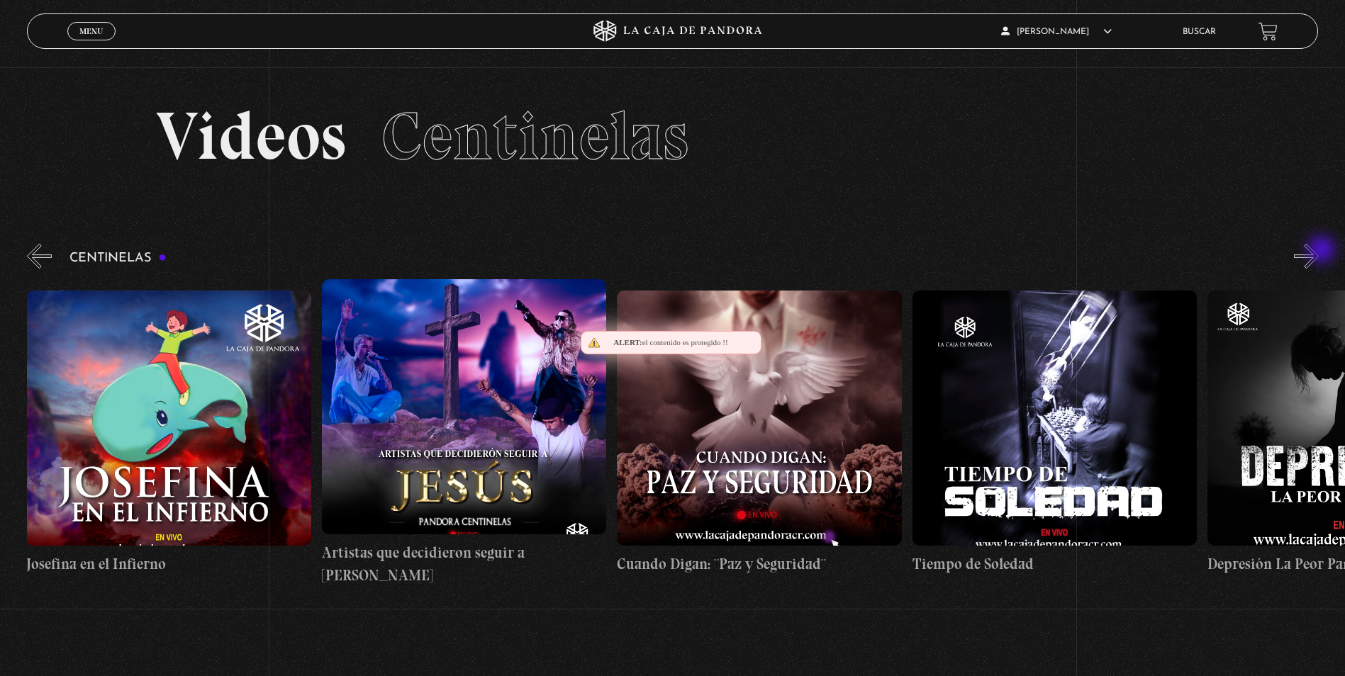
click at [1318, 251] on button "»" at bounding box center [1305, 256] width 25 height 25
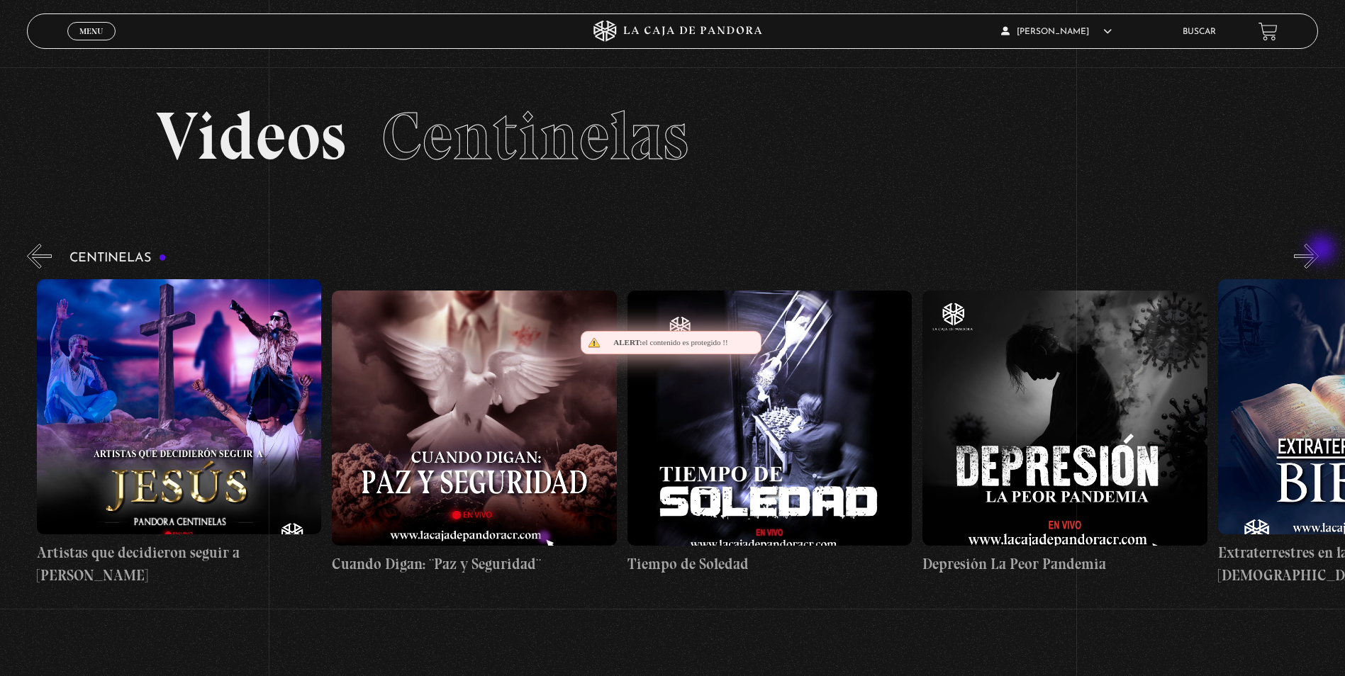
click at [1318, 251] on button "»" at bounding box center [1305, 256] width 25 height 25
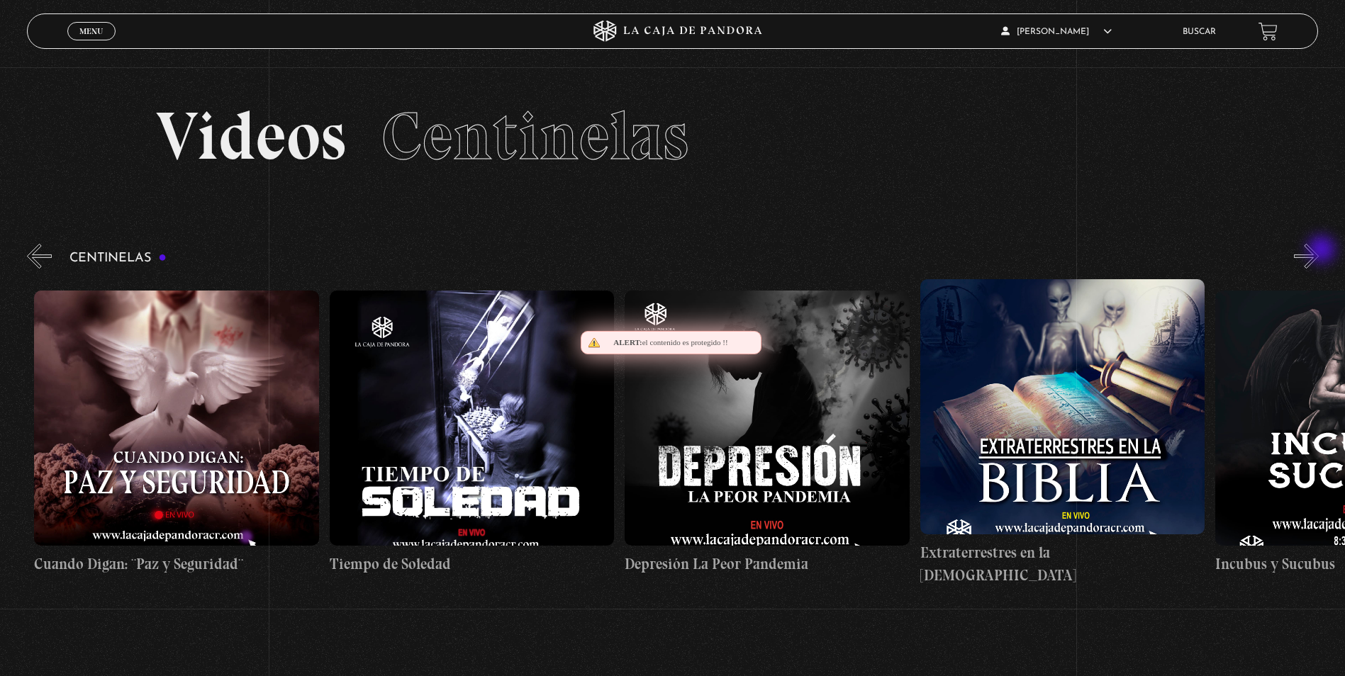
click at [1318, 251] on button "»" at bounding box center [1305, 256] width 25 height 25
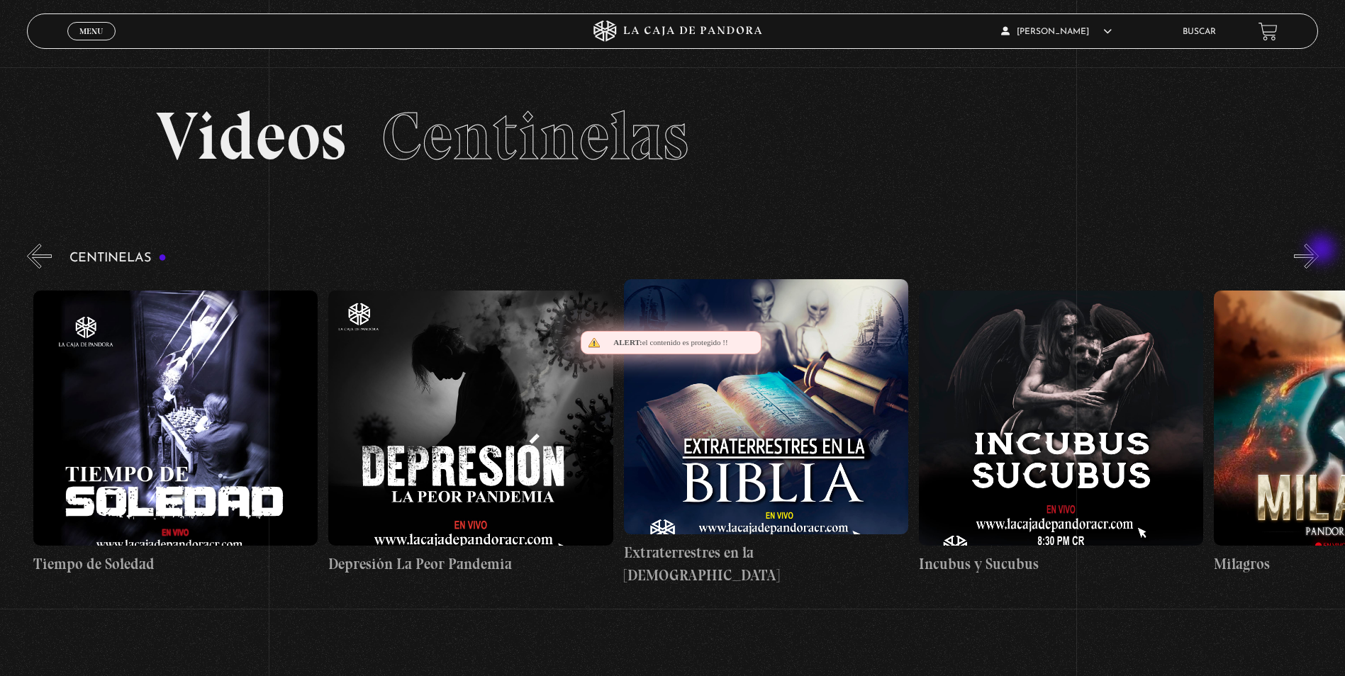
click at [1318, 251] on button "»" at bounding box center [1305, 256] width 25 height 25
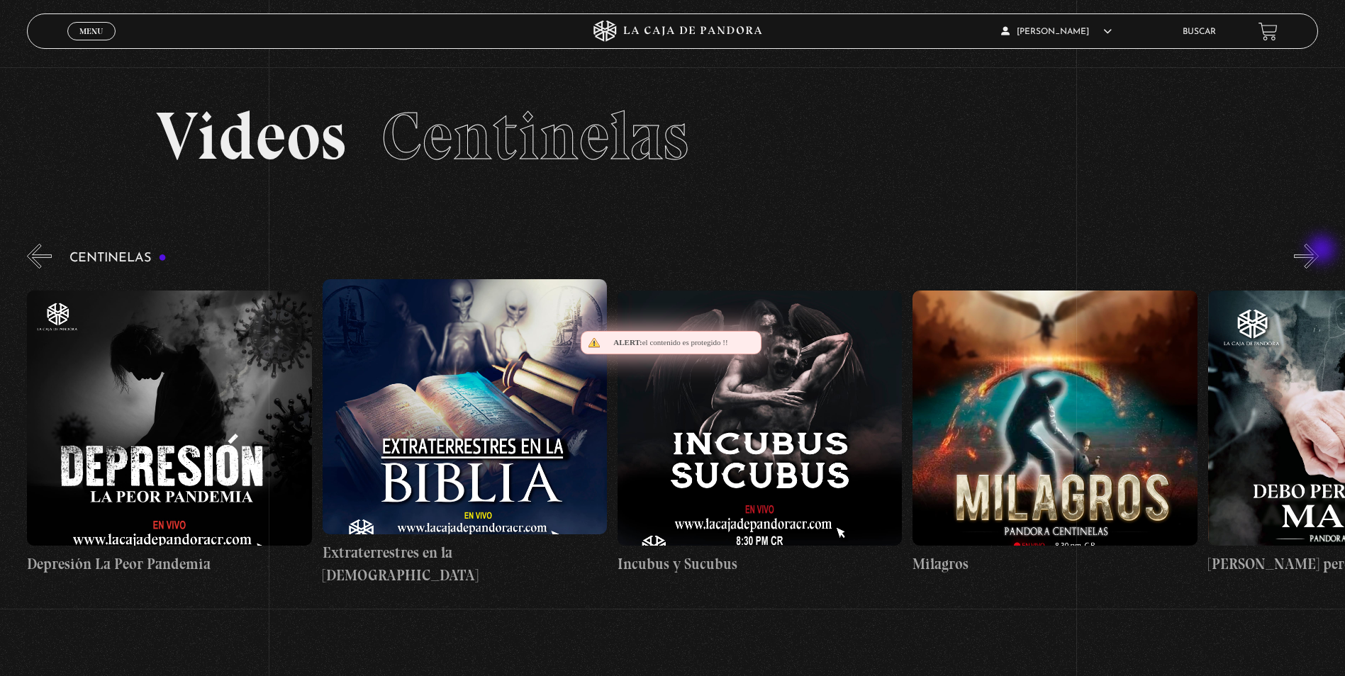
click at [1318, 251] on button "»" at bounding box center [1305, 256] width 25 height 25
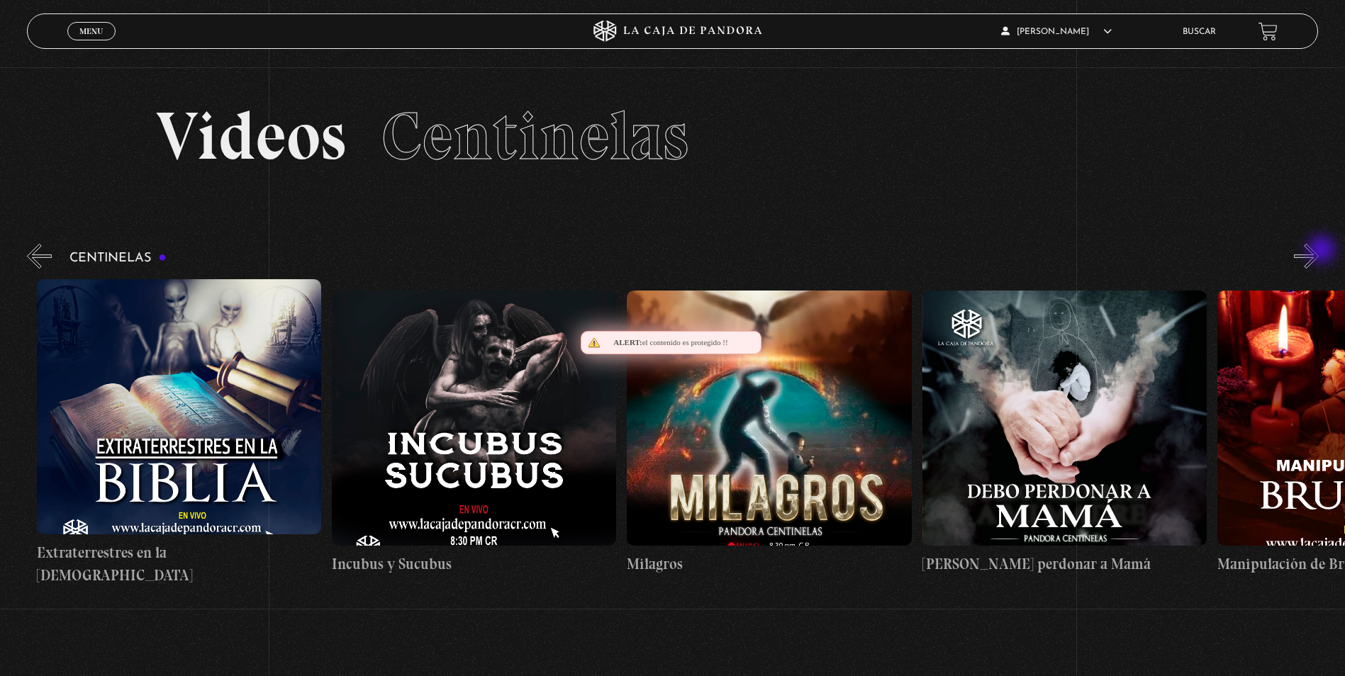
click at [1318, 251] on button "»" at bounding box center [1305, 256] width 25 height 25
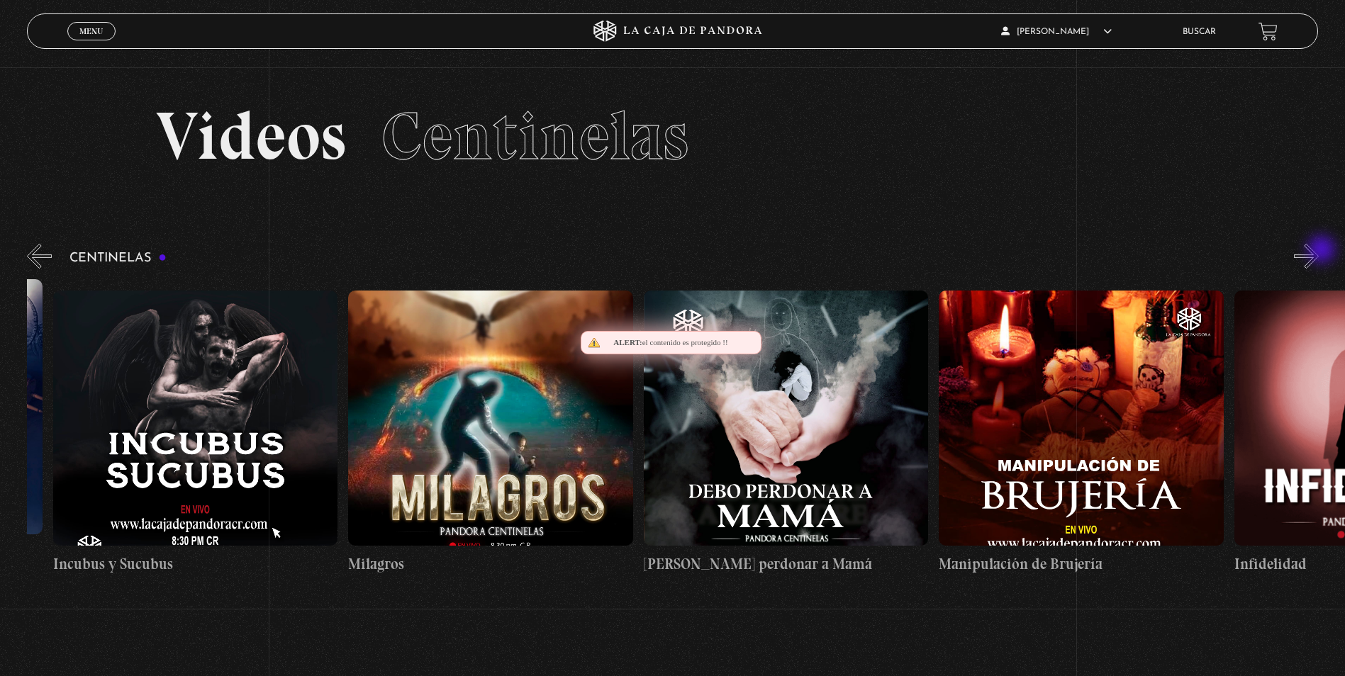
click at [1318, 251] on button "»" at bounding box center [1305, 256] width 25 height 25
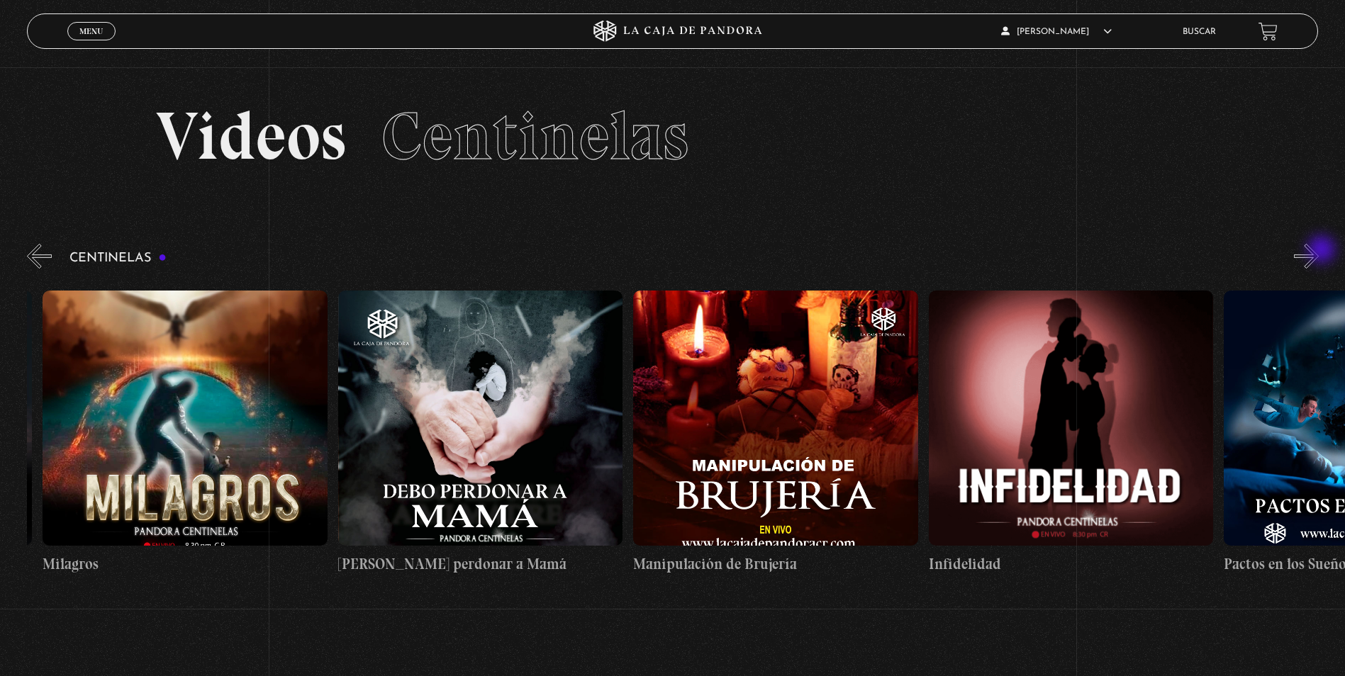
click at [1318, 251] on button "»" at bounding box center [1305, 256] width 25 height 25
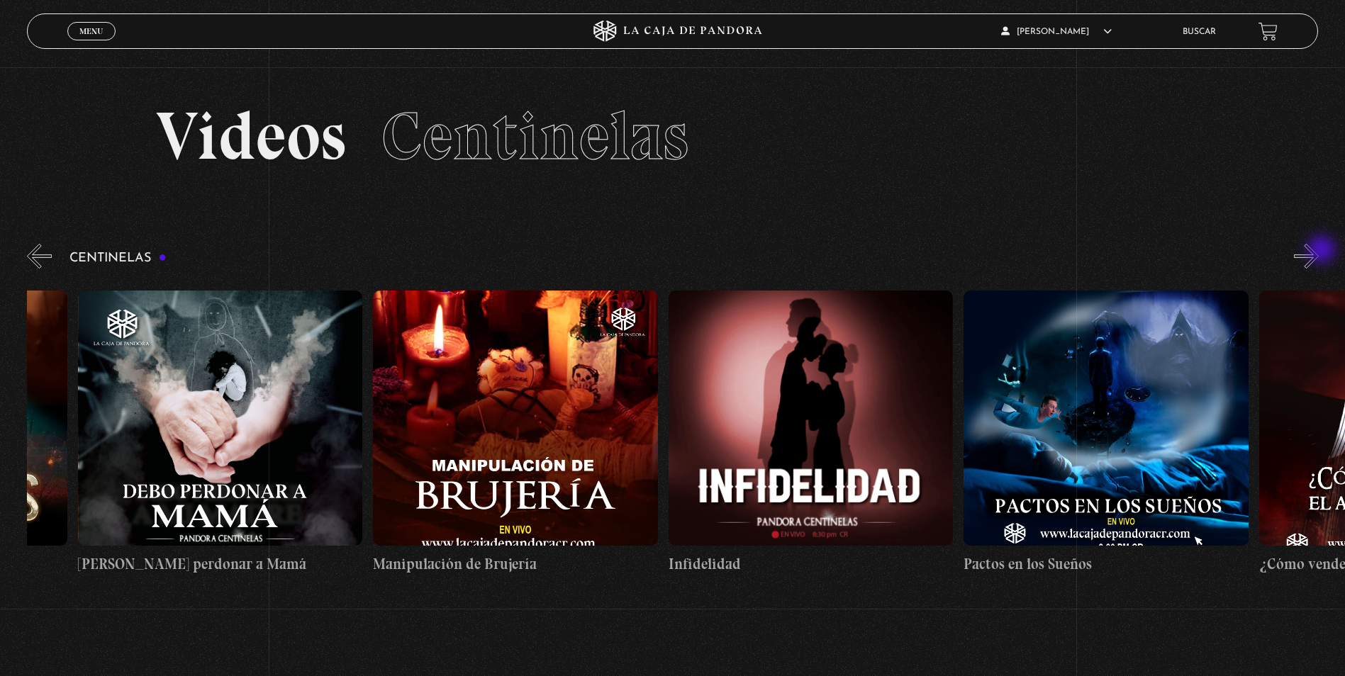
click at [1318, 251] on button "»" at bounding box center [1305, 256] width 25 height 25
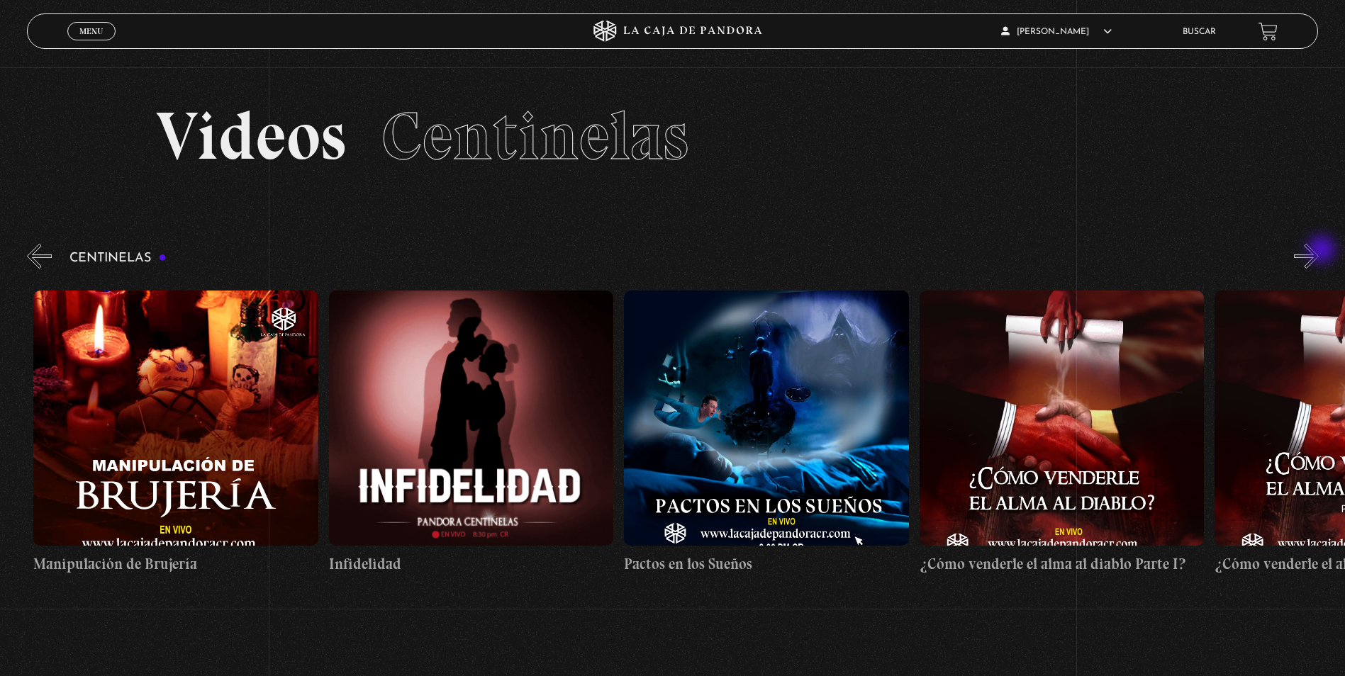
click at [1318, 251] on button "»" at bounding box center [1305, 256] width 25 height 25
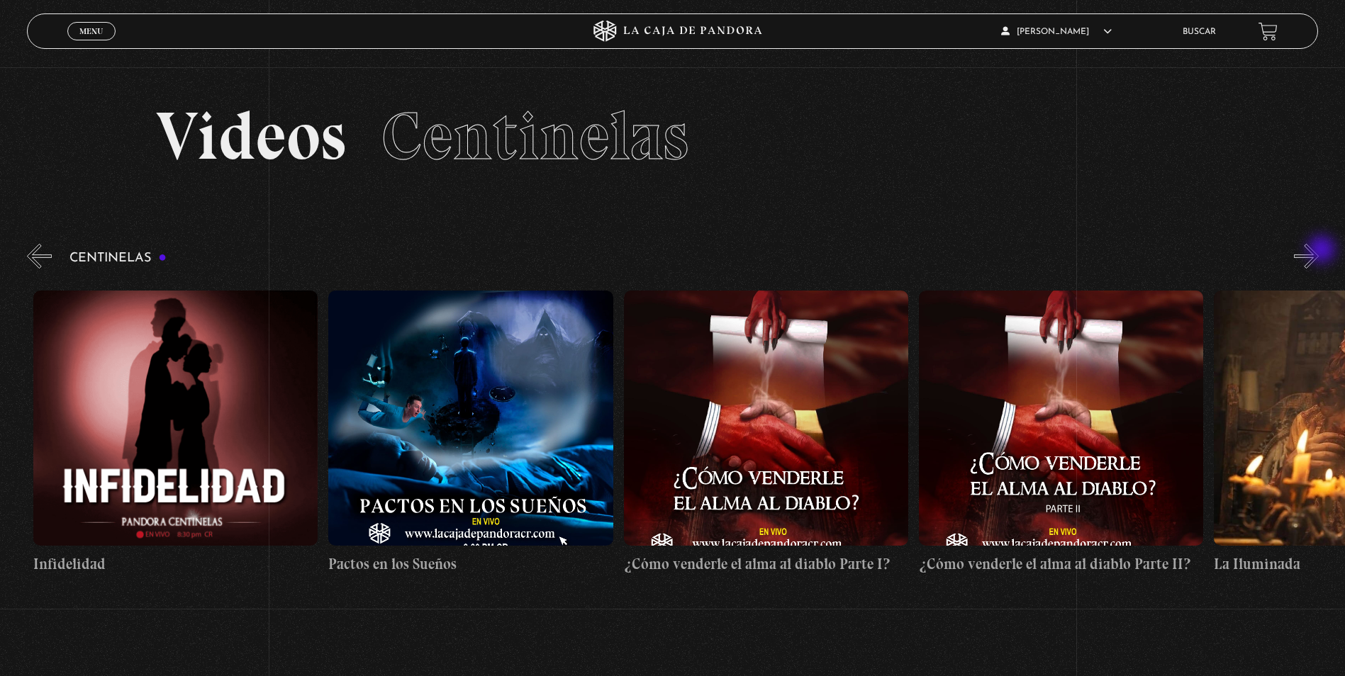
click at [1318, 251] on button "»" at bounding box center [1305, 256] width 25 height 25
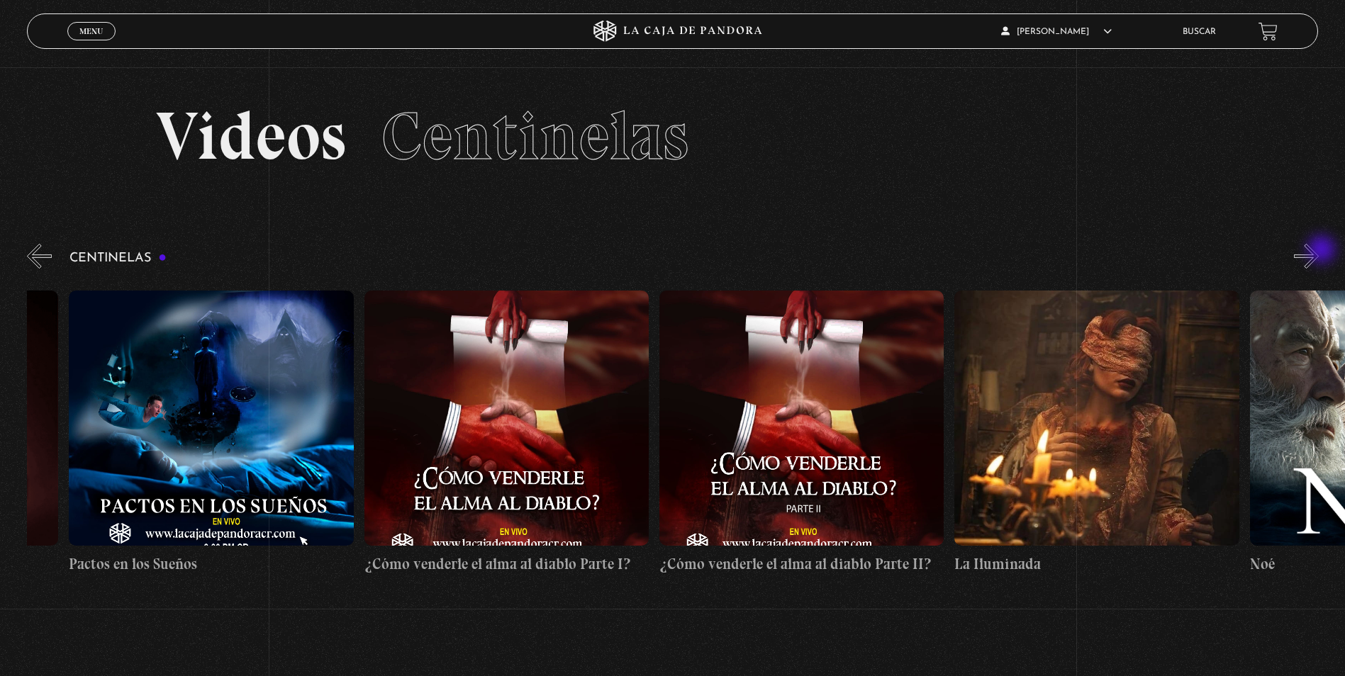
click at [1318, 251] on button "»" at bounding box center [1305, 256] width 25 height 25
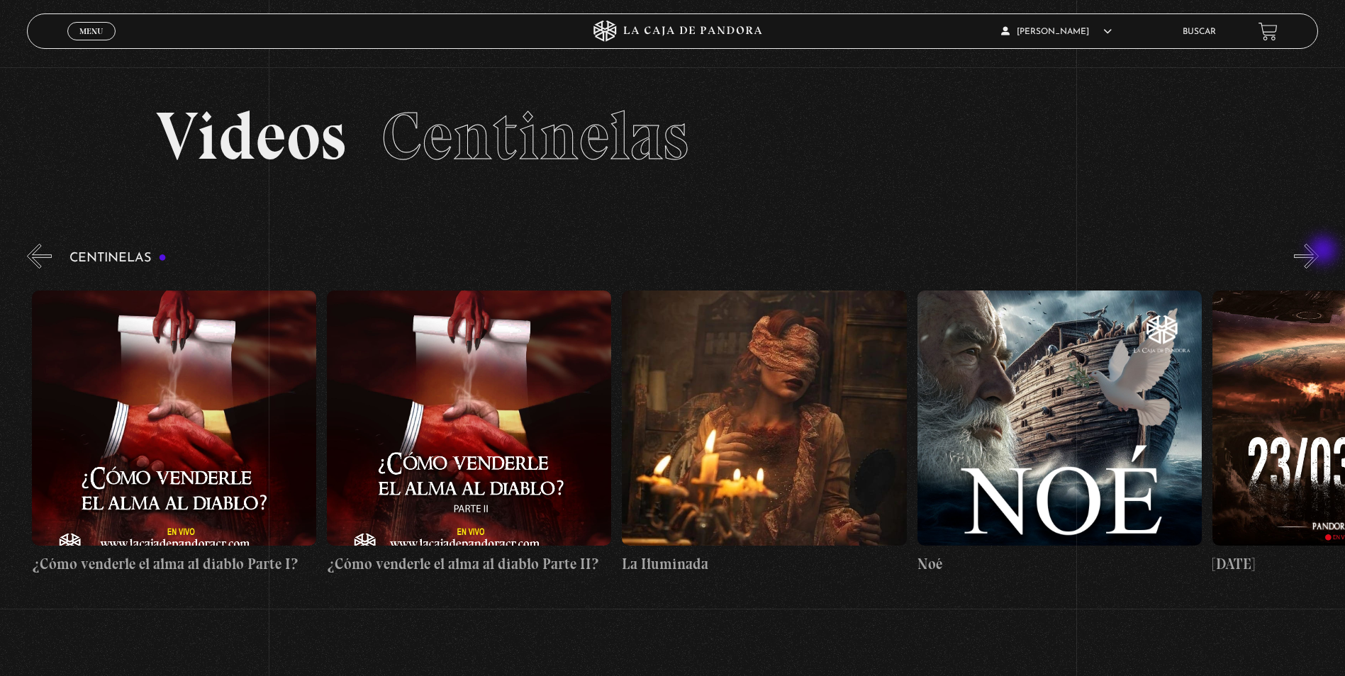
click at [1318, 252] on button "»" at bounding box center [1305, 256] width 25 height 25
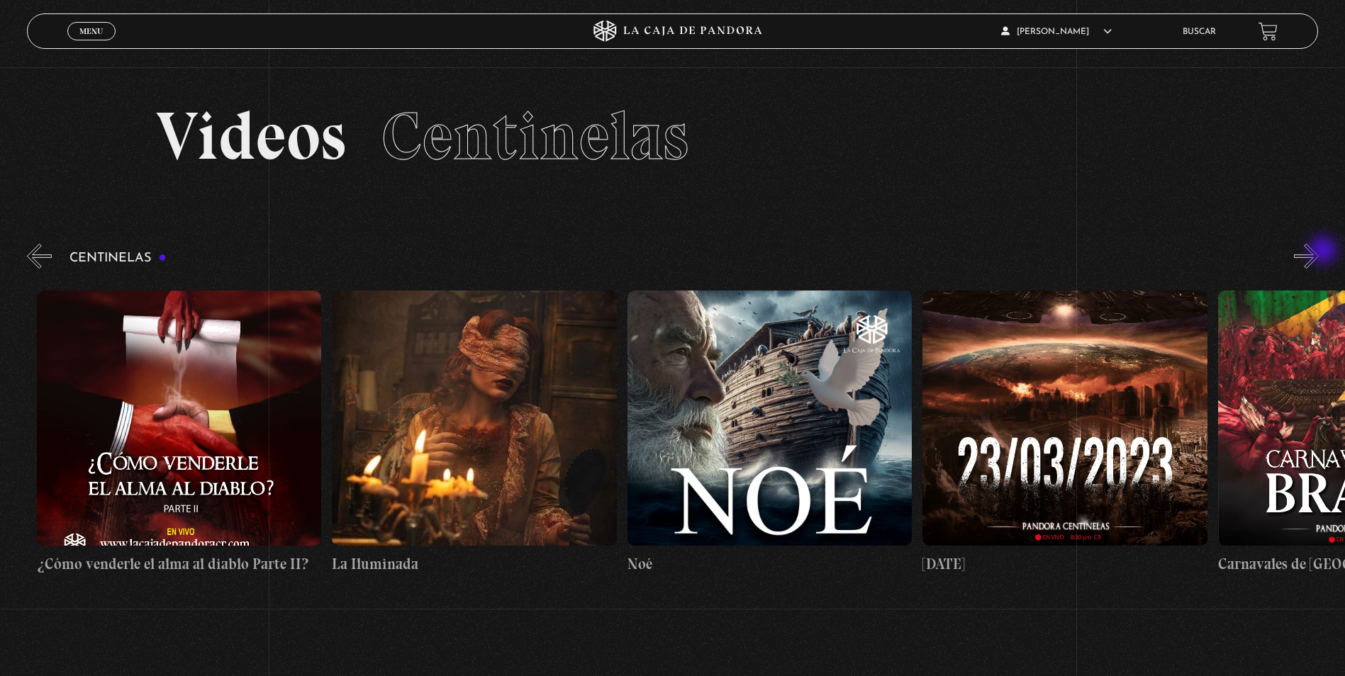
click at [1318, 252] on button "»" at bounding box center [1305, 256] width 25 height 25
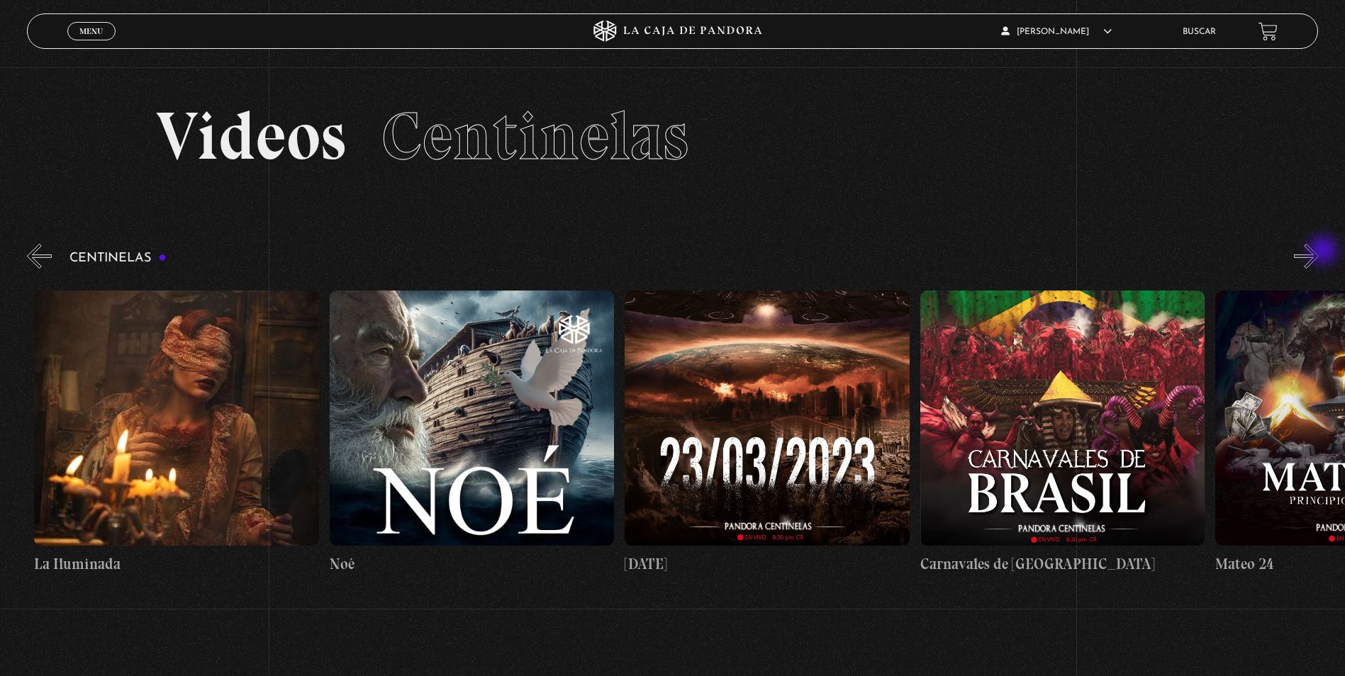
click at [1318, 252] on button "»" at bounding box center [1305, 256] width 25 height 25
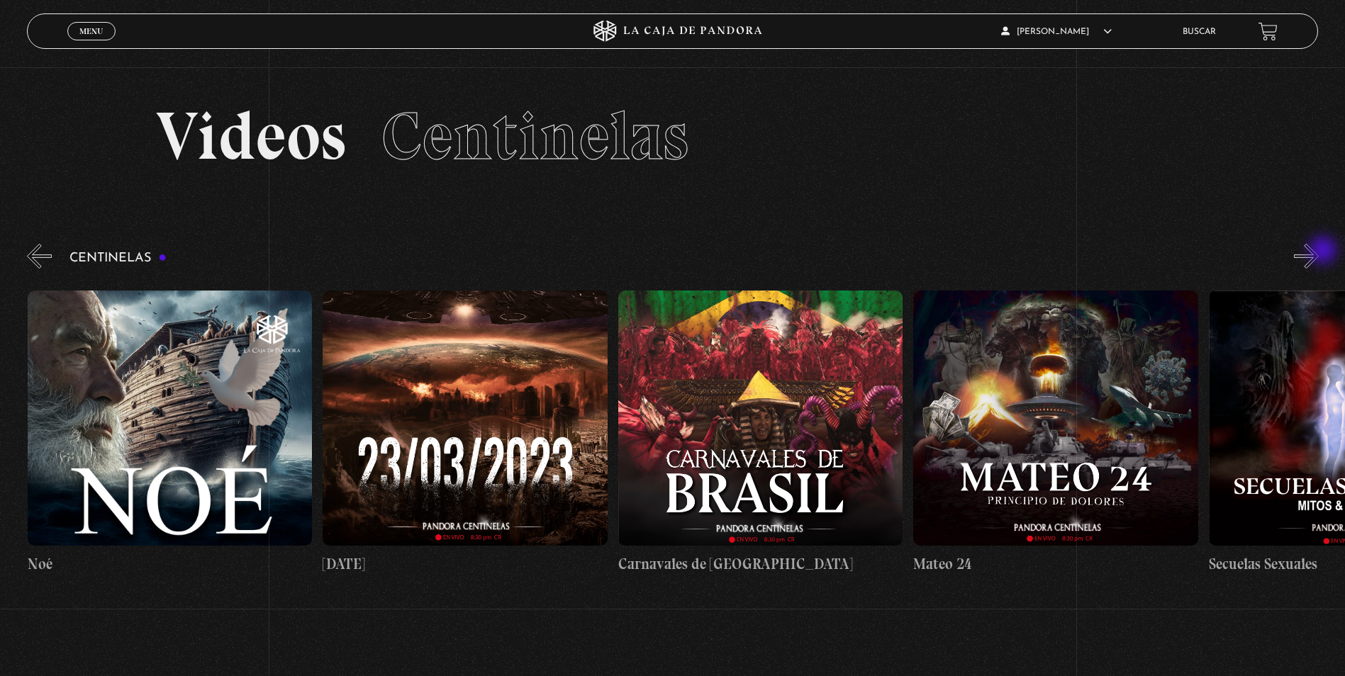
scroll to position [0, 12101]
click at [1318, 252] on button "»" at bounding box center [1305, 256] width 25 height 25
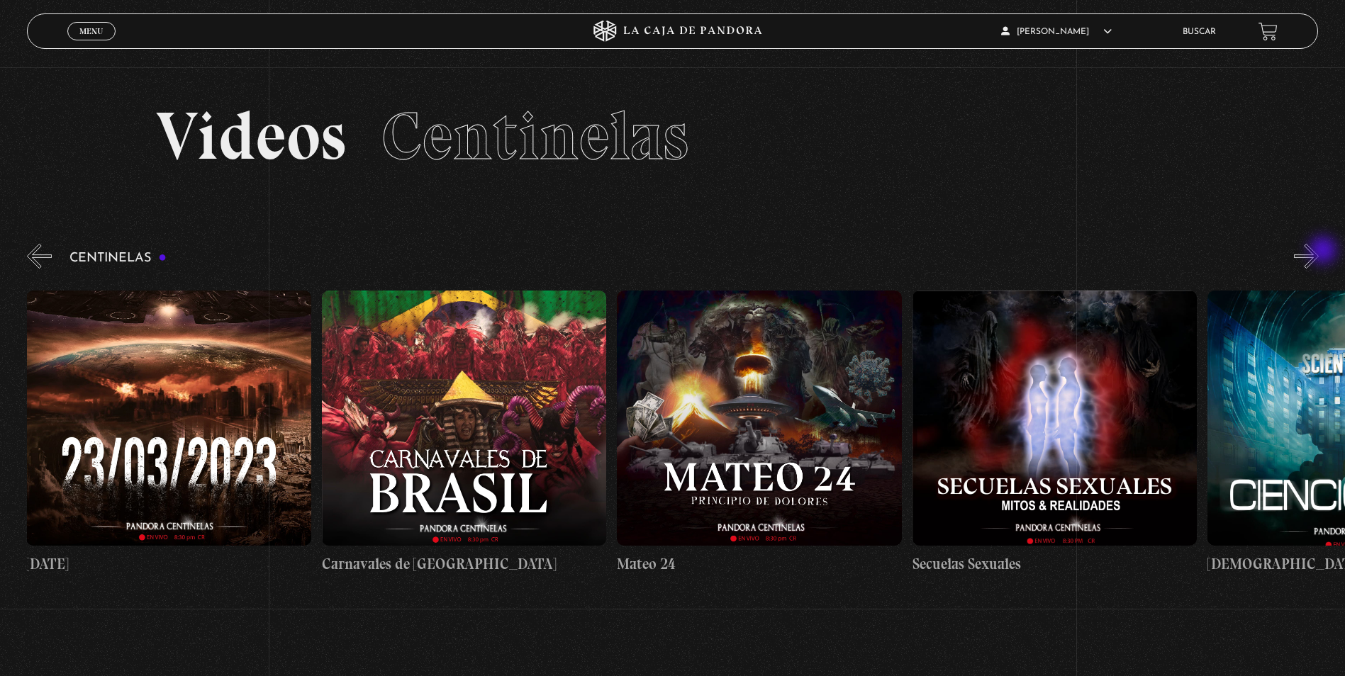
click at [1318, 252] on button "»" at bounding box center [1305, 256] width 25 height 25
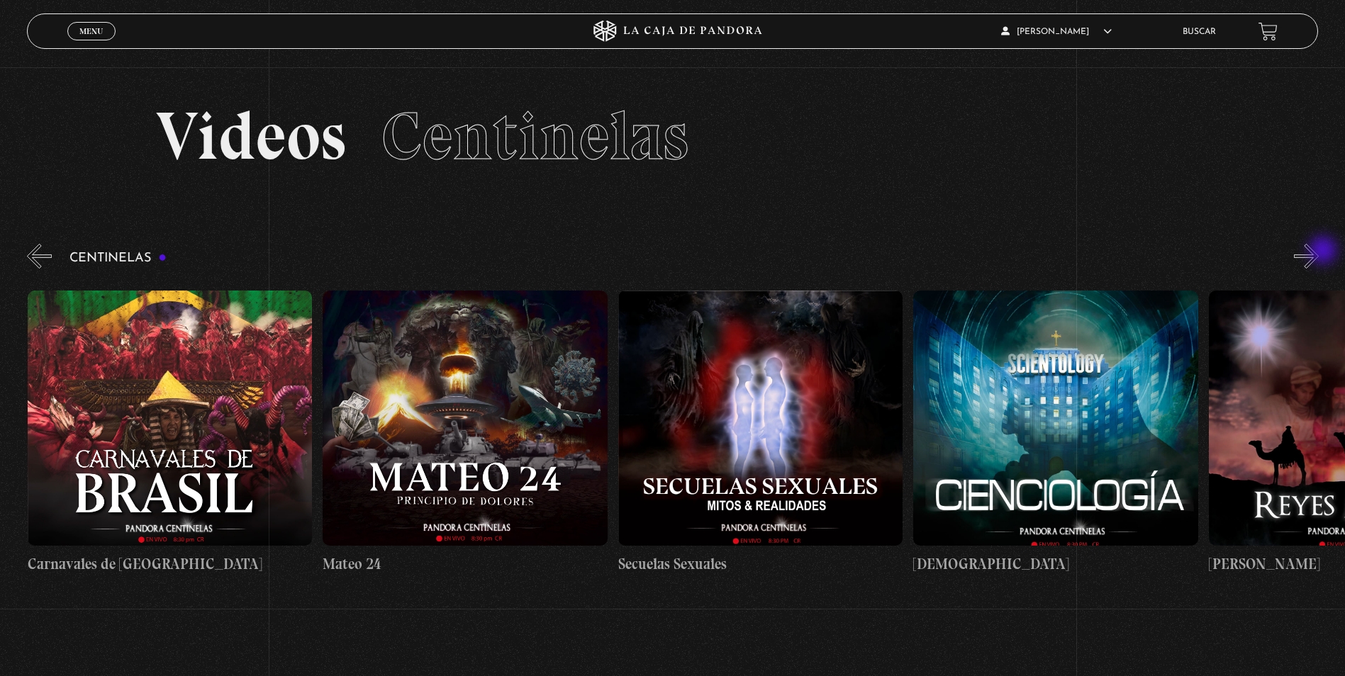
scroll to position [0, 12692]
click at [1318, 252] on button "»" at bounding box center [1305, 256] width 25 height 25
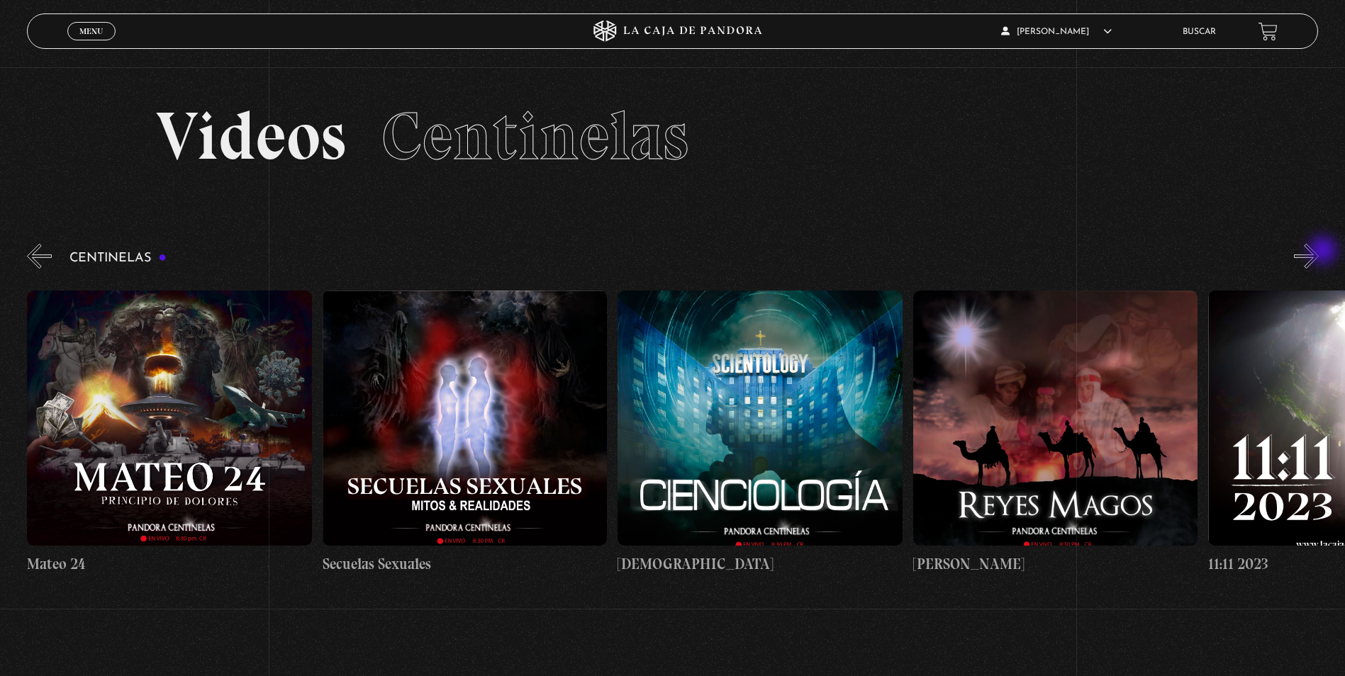
click at [1318, 252] on button "»" at bounding box center [1305, 256] width 25 height 25
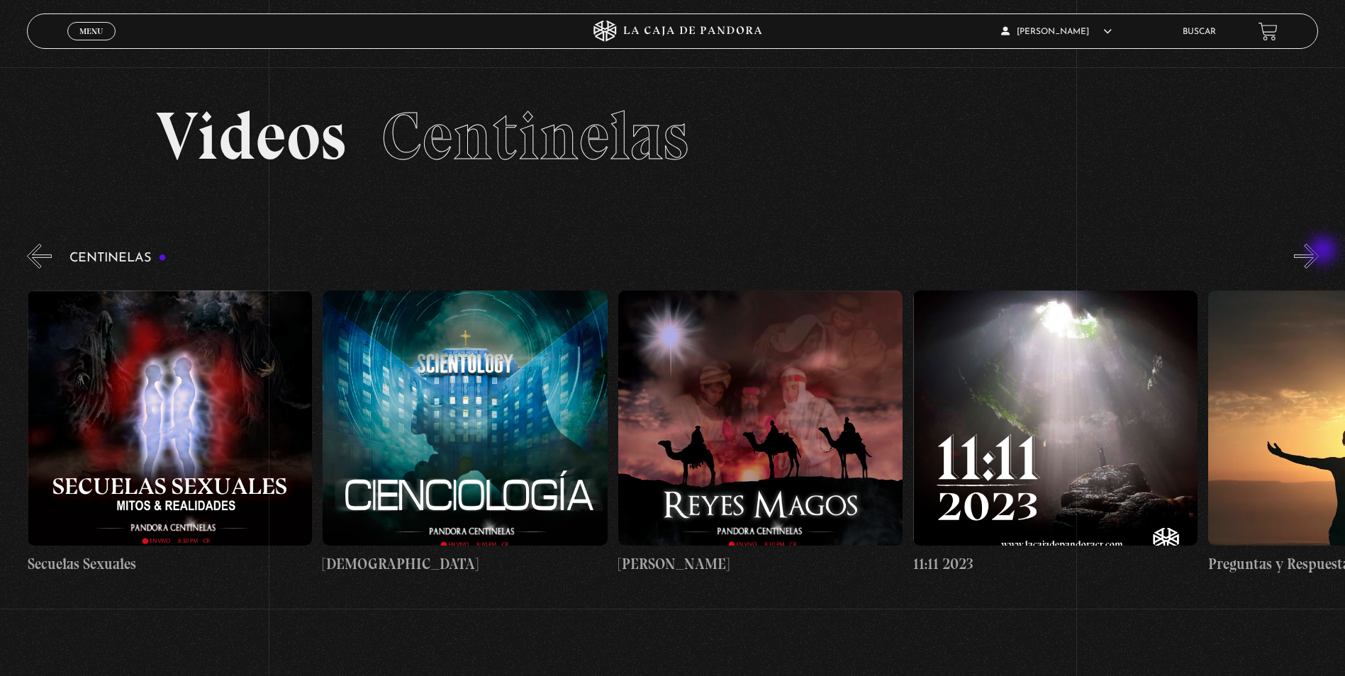
scroll to position [0, 13282]
click at [1318, 252] on button "»" at bounding box center [1305, 256] width 25 height 25
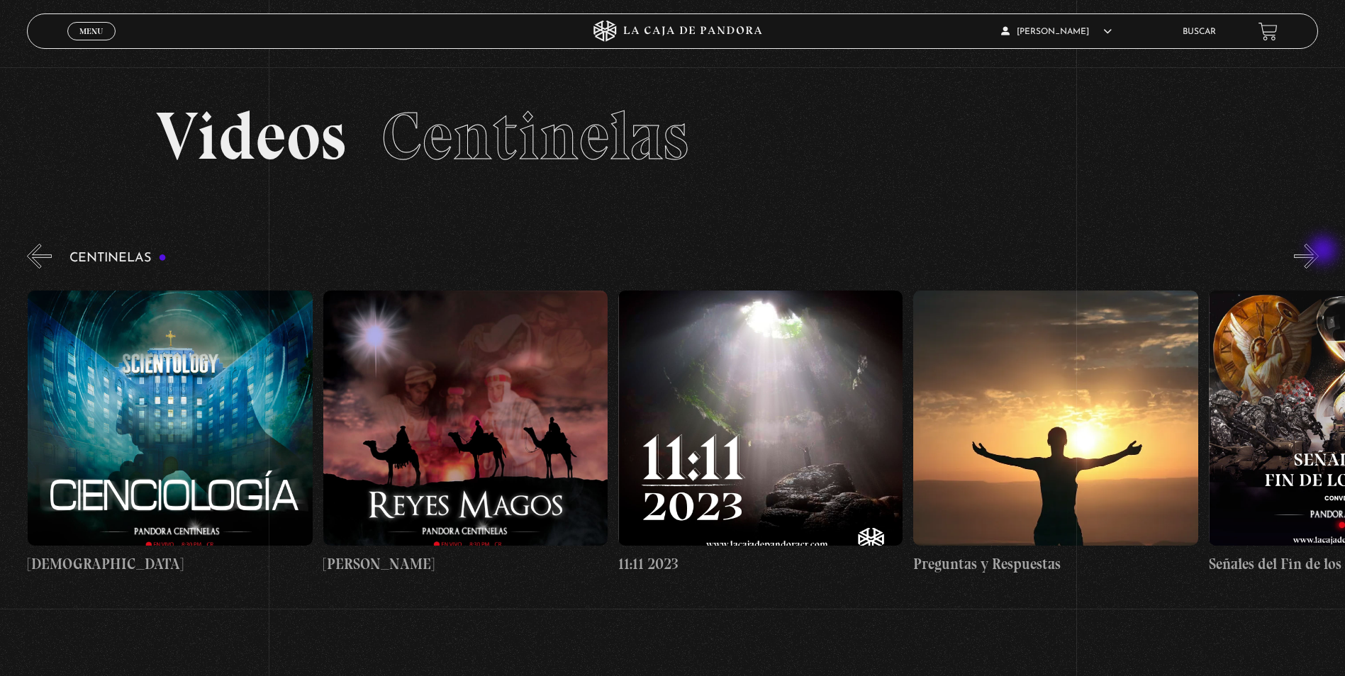
scroll to position [0, 13577]
click at [1318, 252] on button "»" at bounding box center [1305, 256] width 25 height 25
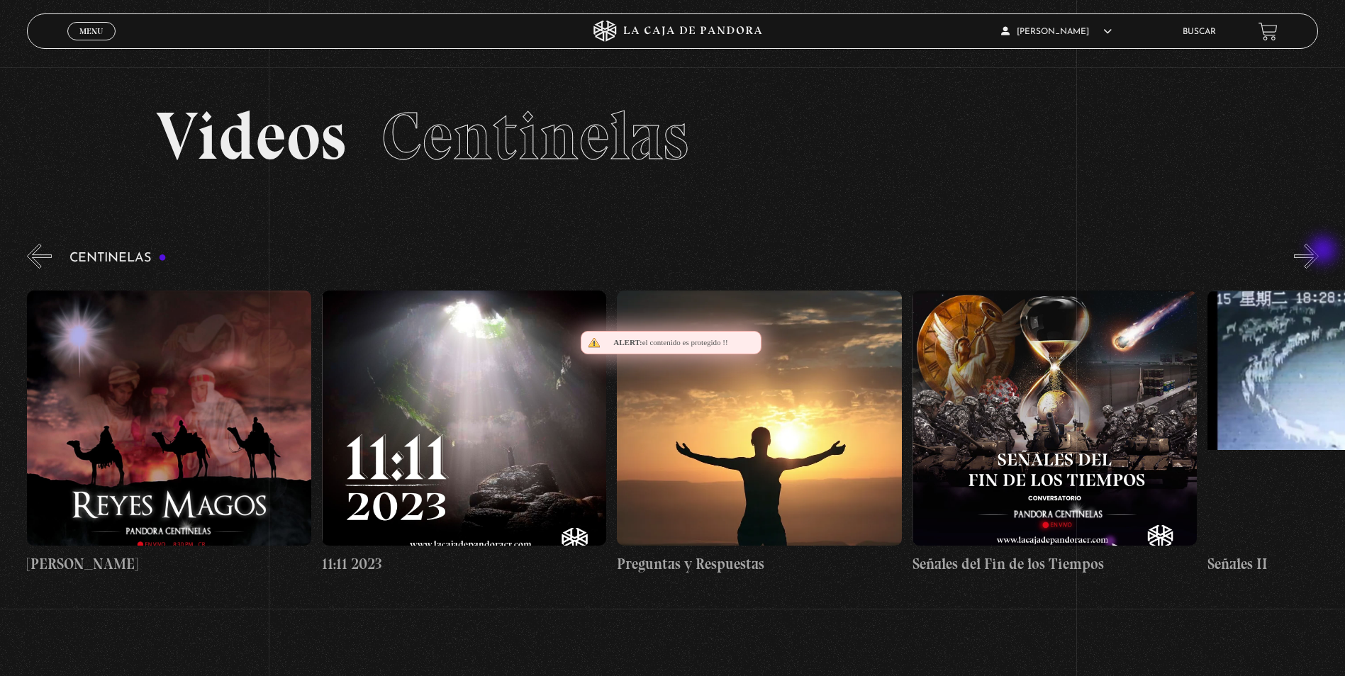
click at [1318, 252] on button "»" at bounding box center [1305, 256] width 25 height 25
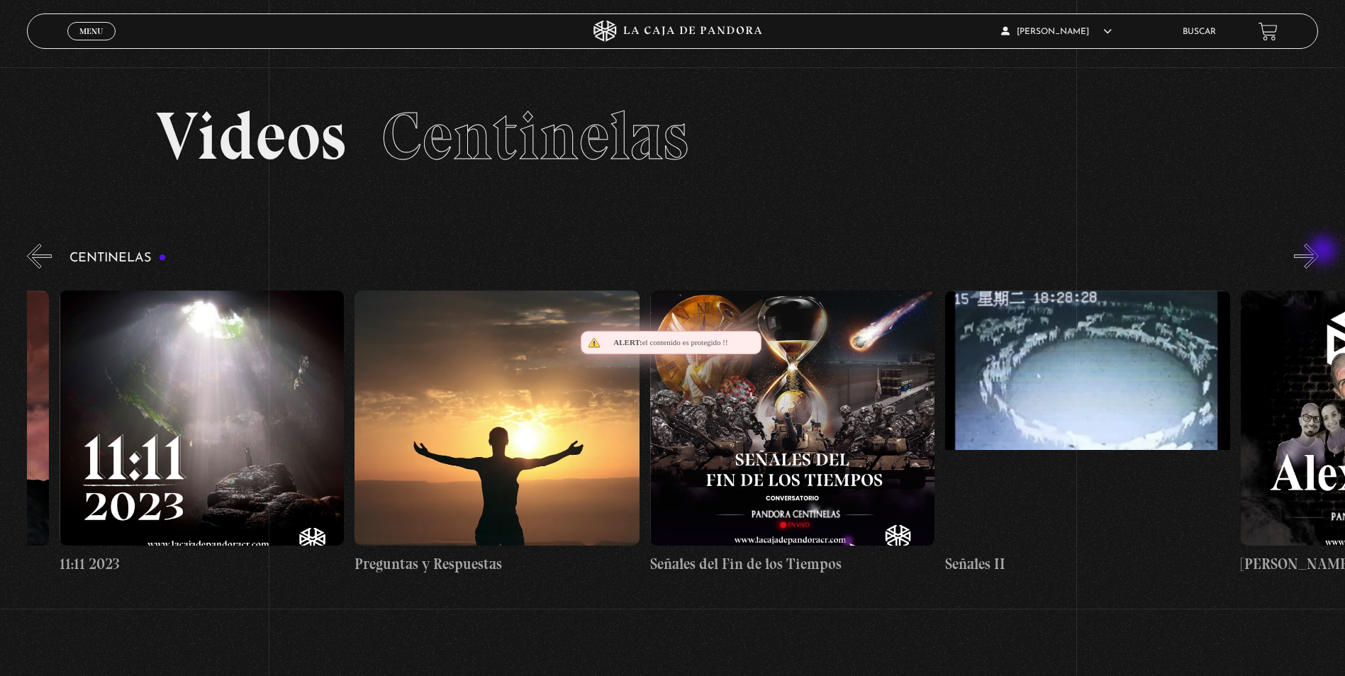
click at [1318, 252] on button "»" at bounding box center [1305, 256] width 25 height 25
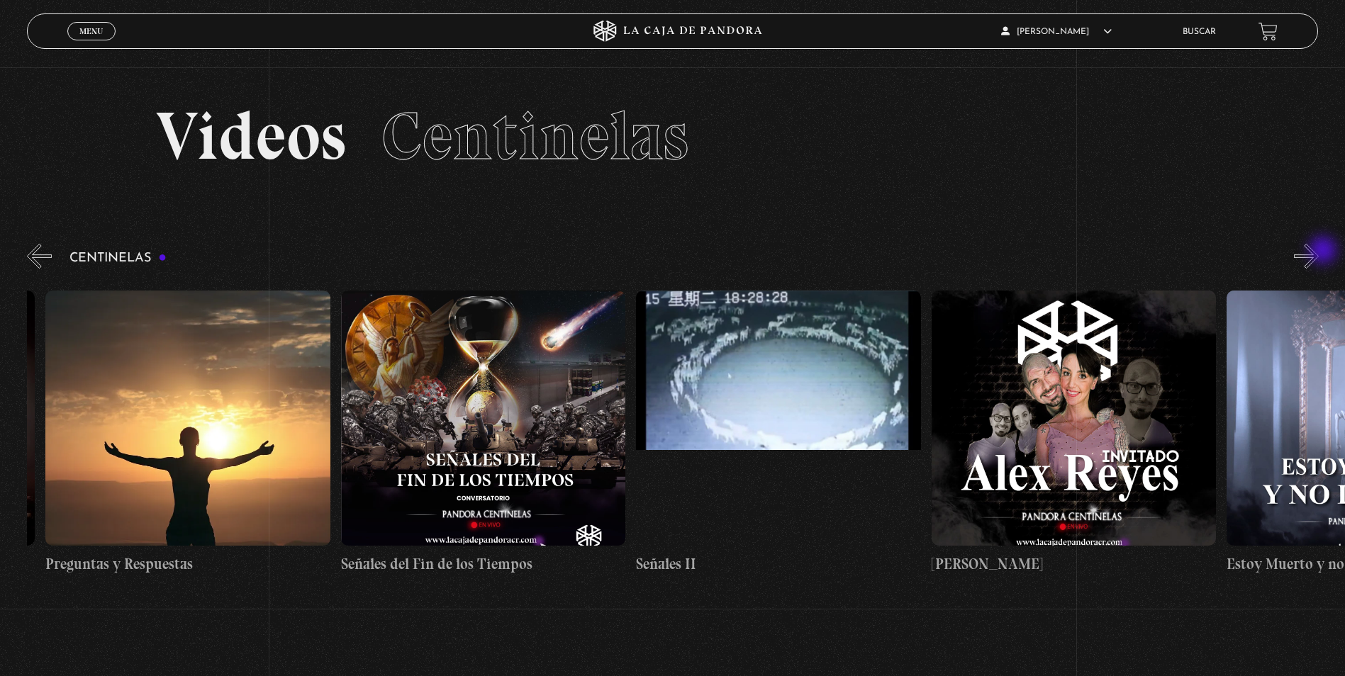
click at [1318, 252] on button "»" at bounding box center [1305, 256] width 25 height 25
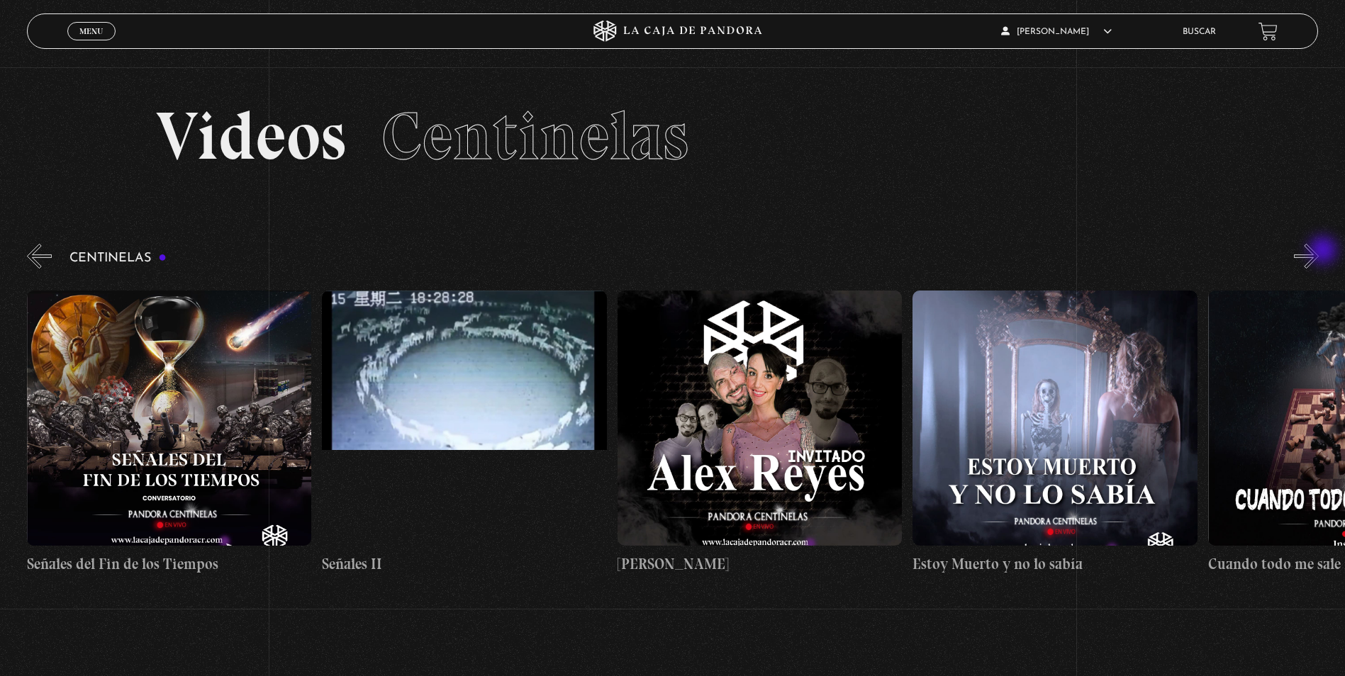
click at [1318, 252] on button "»" at bounding box center [1305, 256] width 25 height 25
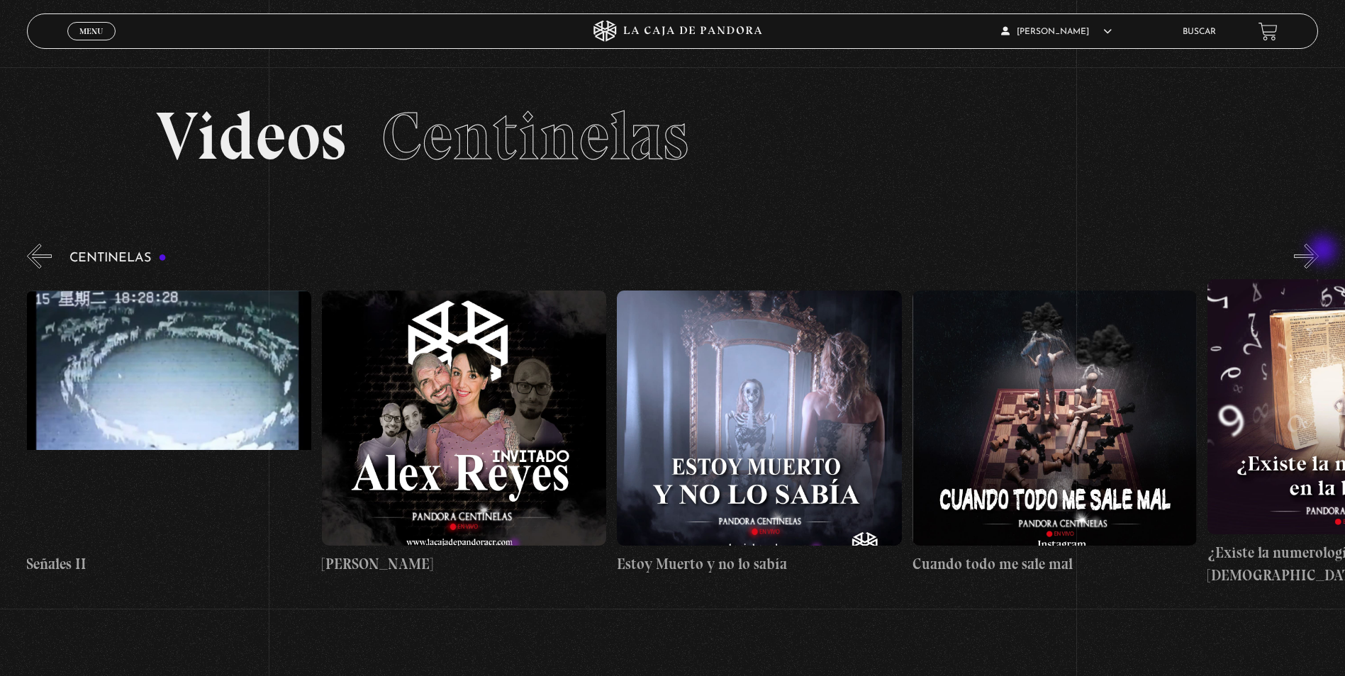
click at [1318, 252] on button "»" at bounding box center [1305, 256] width 25 height 25
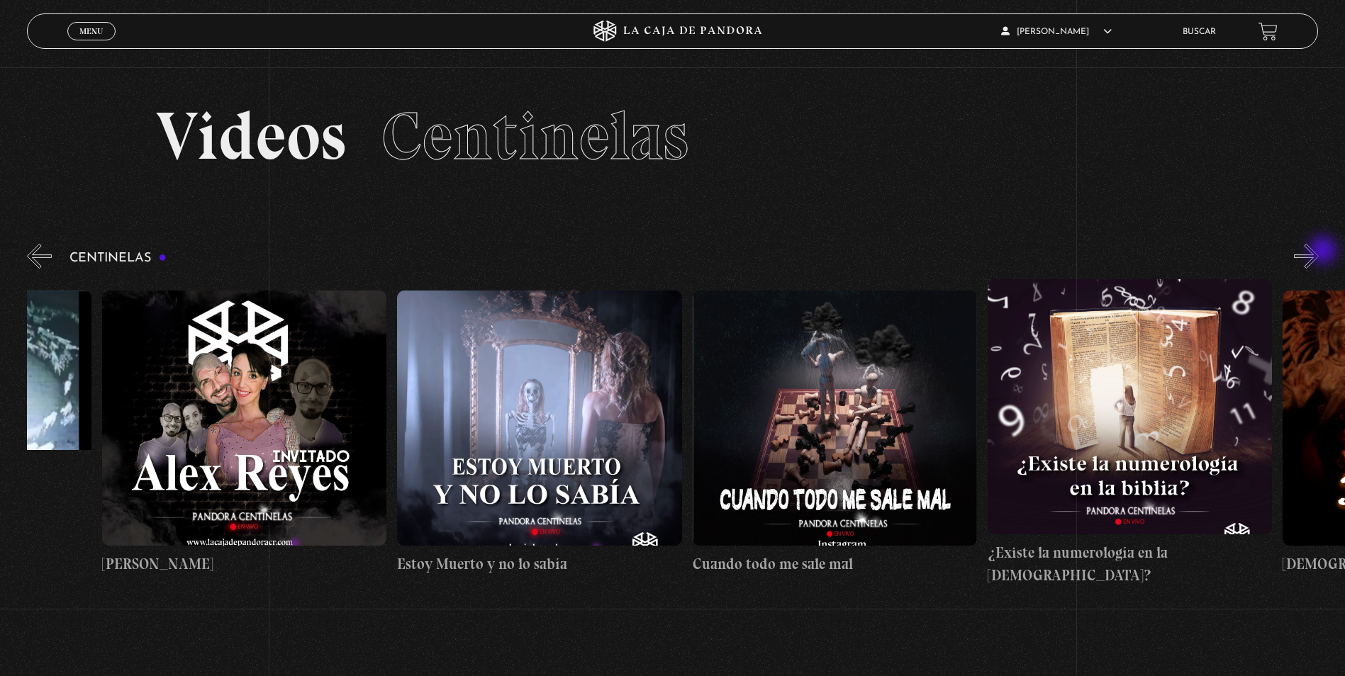
click at [1318, 252] on button "»" at bounding box center [1305, 256] width 25 height 25
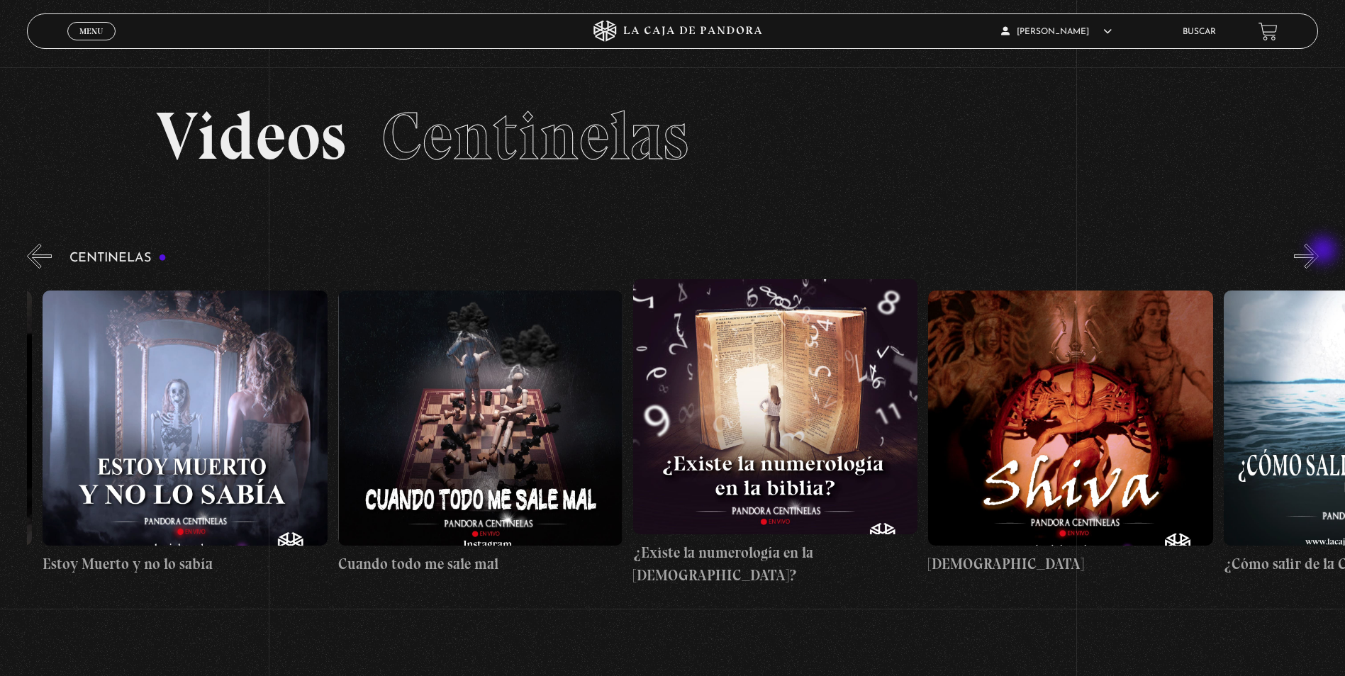
click at [1318, 252] on button "»" at bounding box center [1305, 256] width 25 height 25
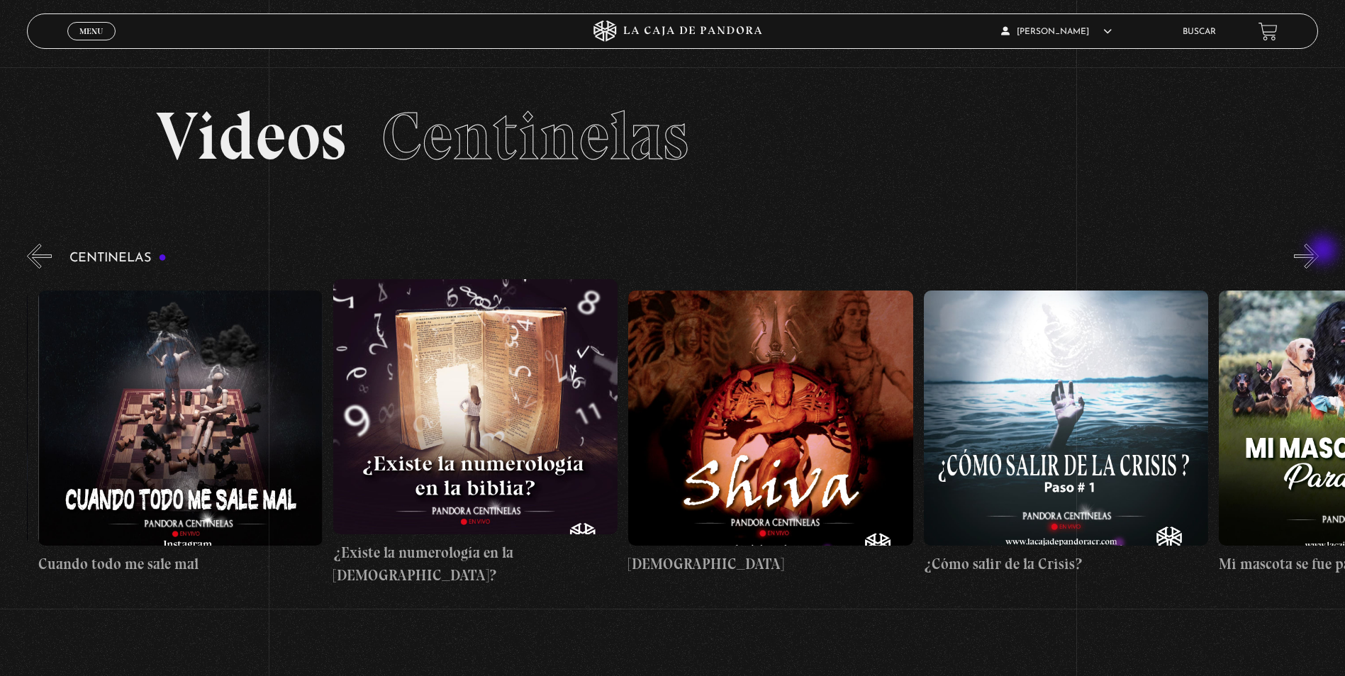
click at [1318, 252] on button "»" at bounding box center [1305, 256] width 25 height 25
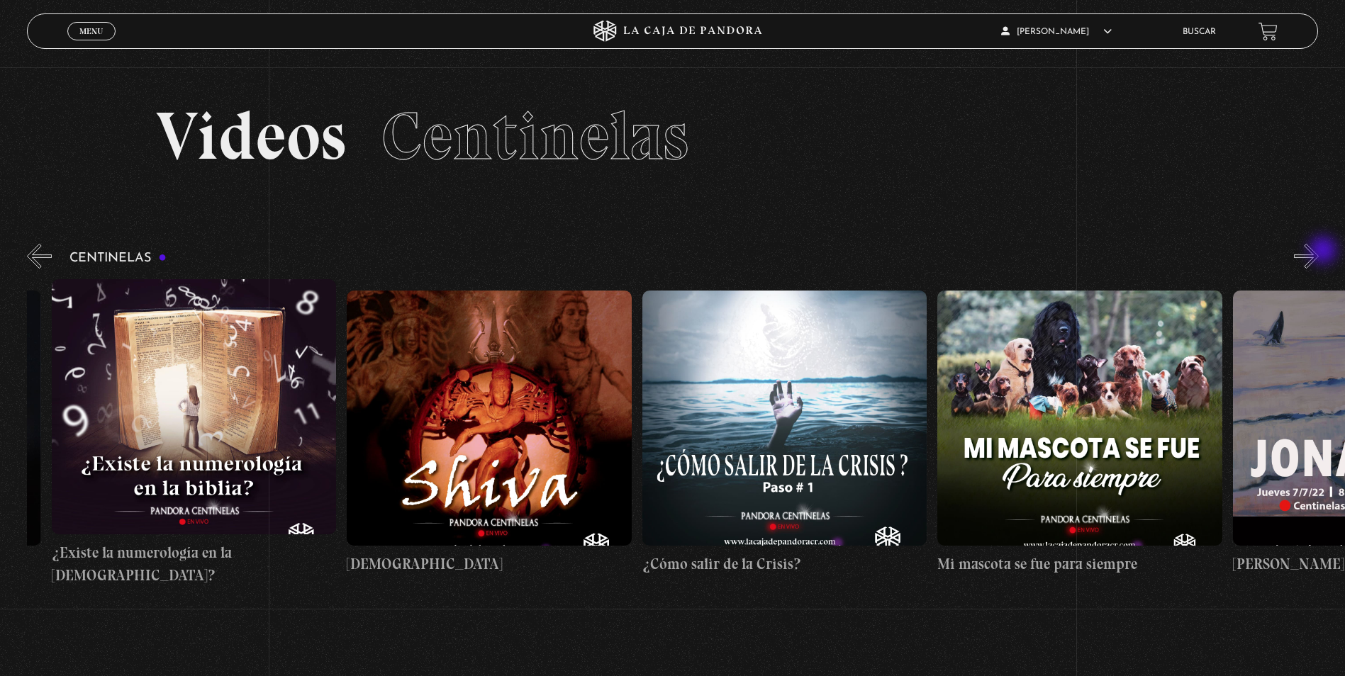
click at [1318, 252] on button "»" at bounding box center [1305, 256] width 25 height 25
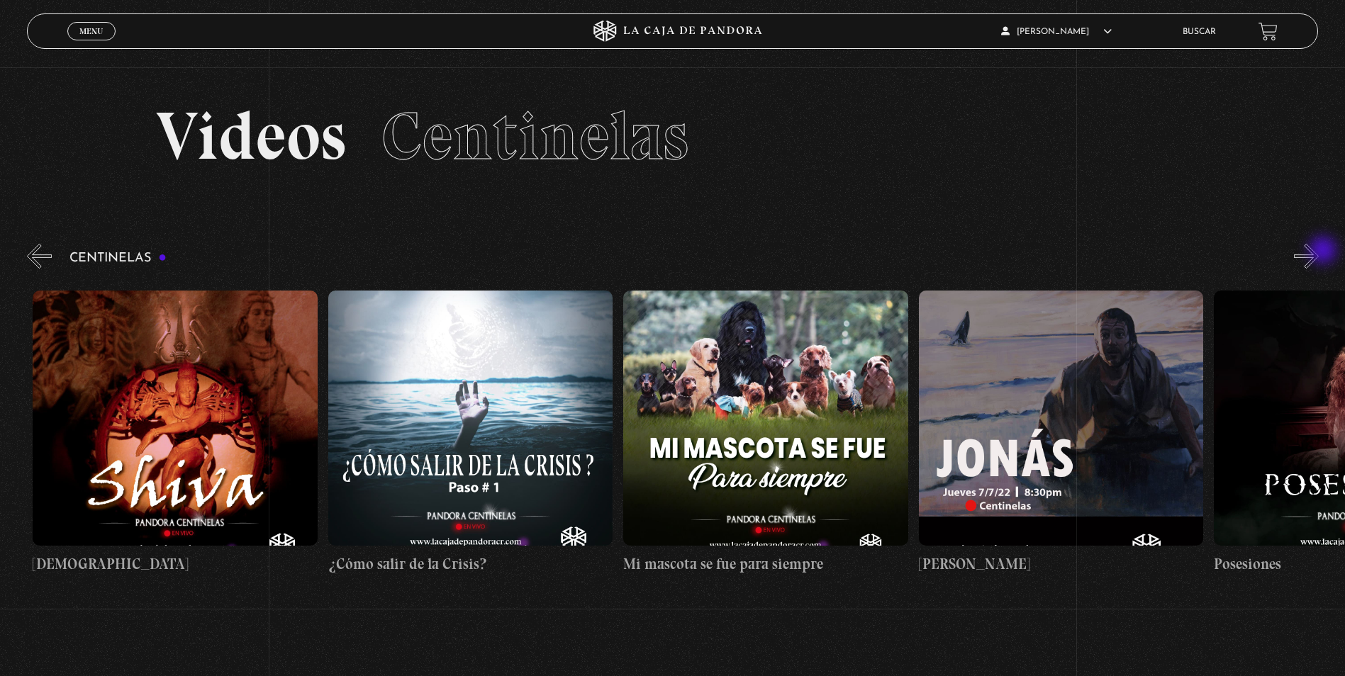
click at [1318, 252] on button "»" at bounding box center [1305, 256] width 25 height 25
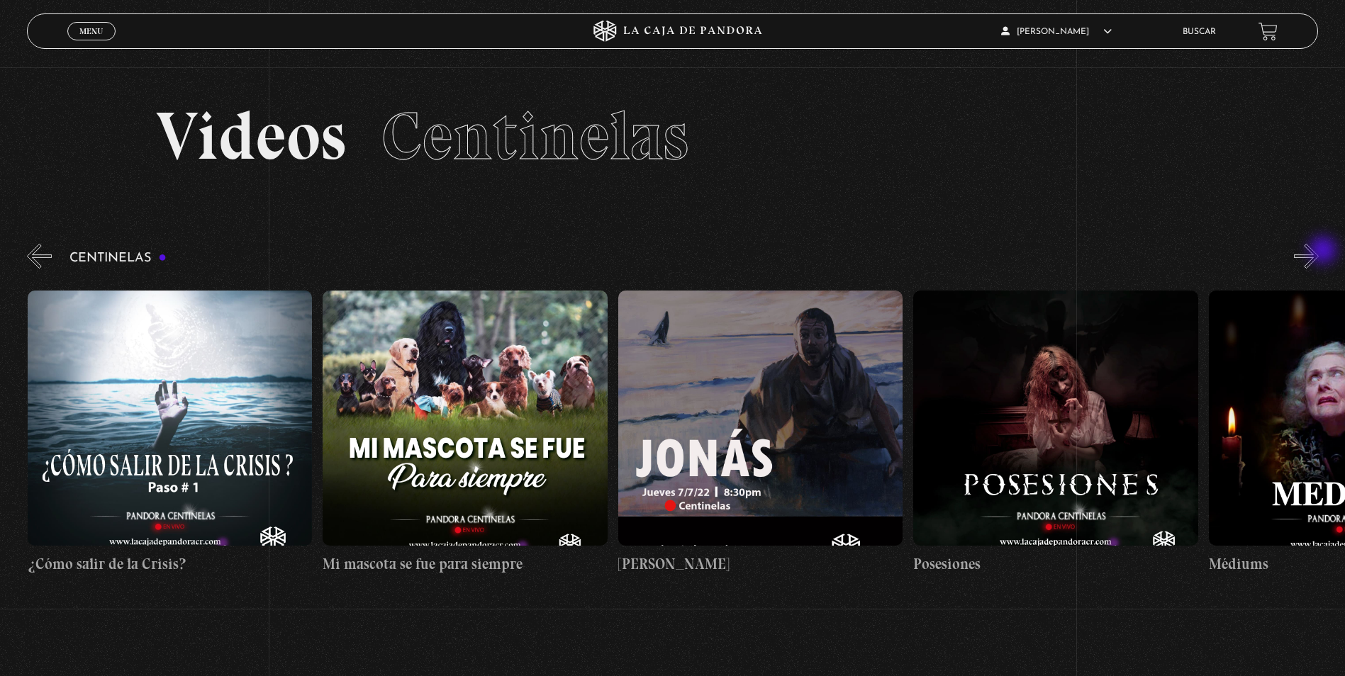
scroll to position [0, 16824]
click at [1318, 252] on button "»" at bounding box center [1305, 256] width 25 height 25
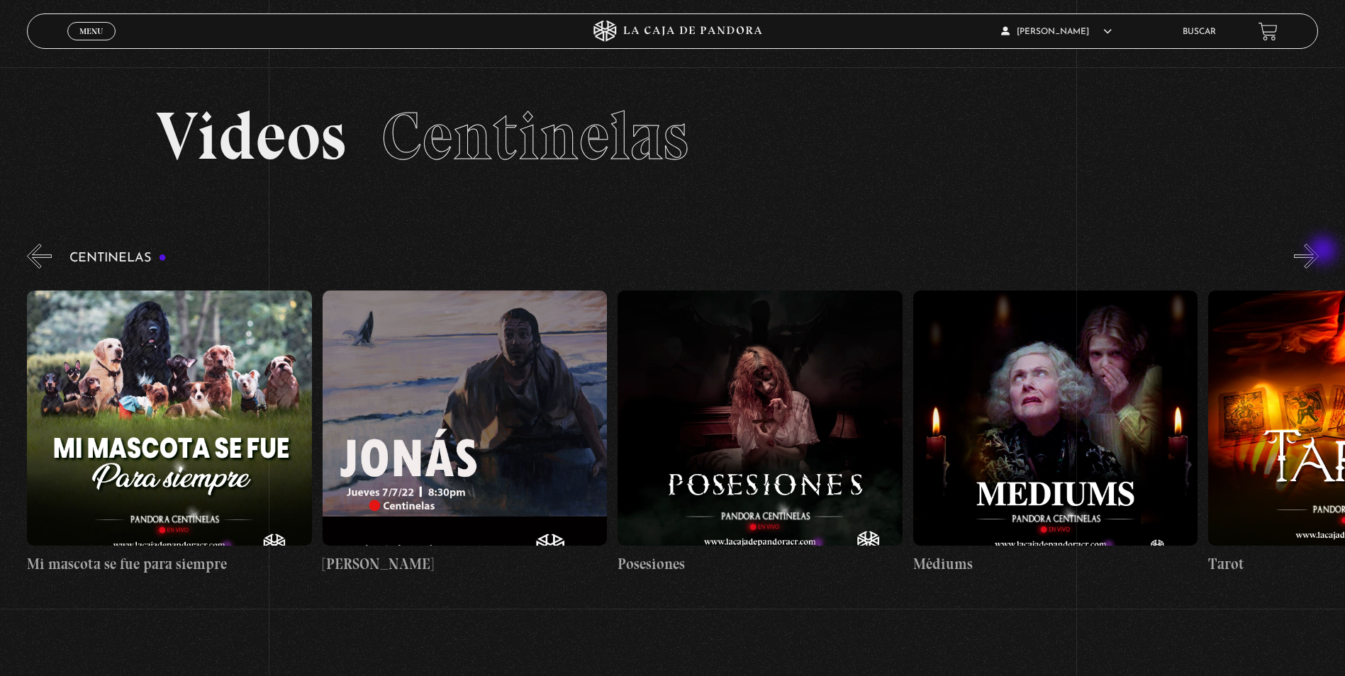
scroll to position [0, 17119]
click at [1318, 252] on button "»" at bounding box center [1305, 256] width 25 height 25
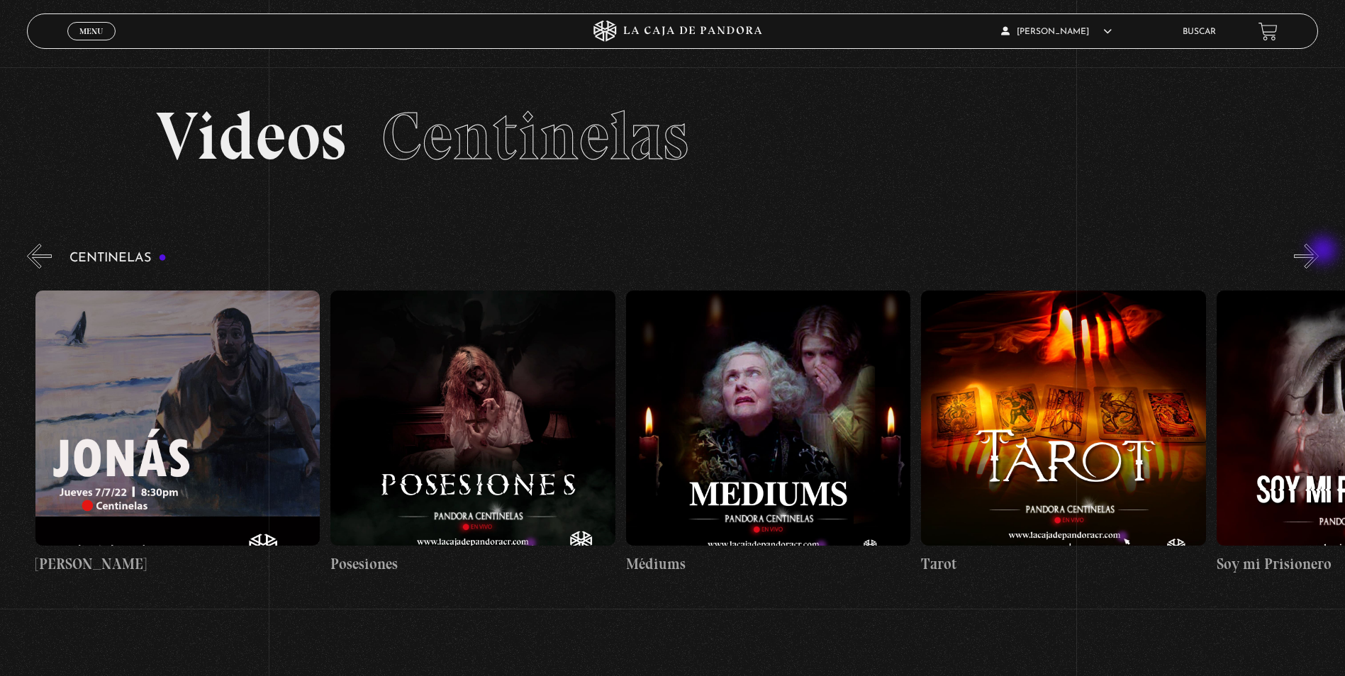
click at [1318, 252] on button "»" at bounding box center [1305, 256] width 25 height 25
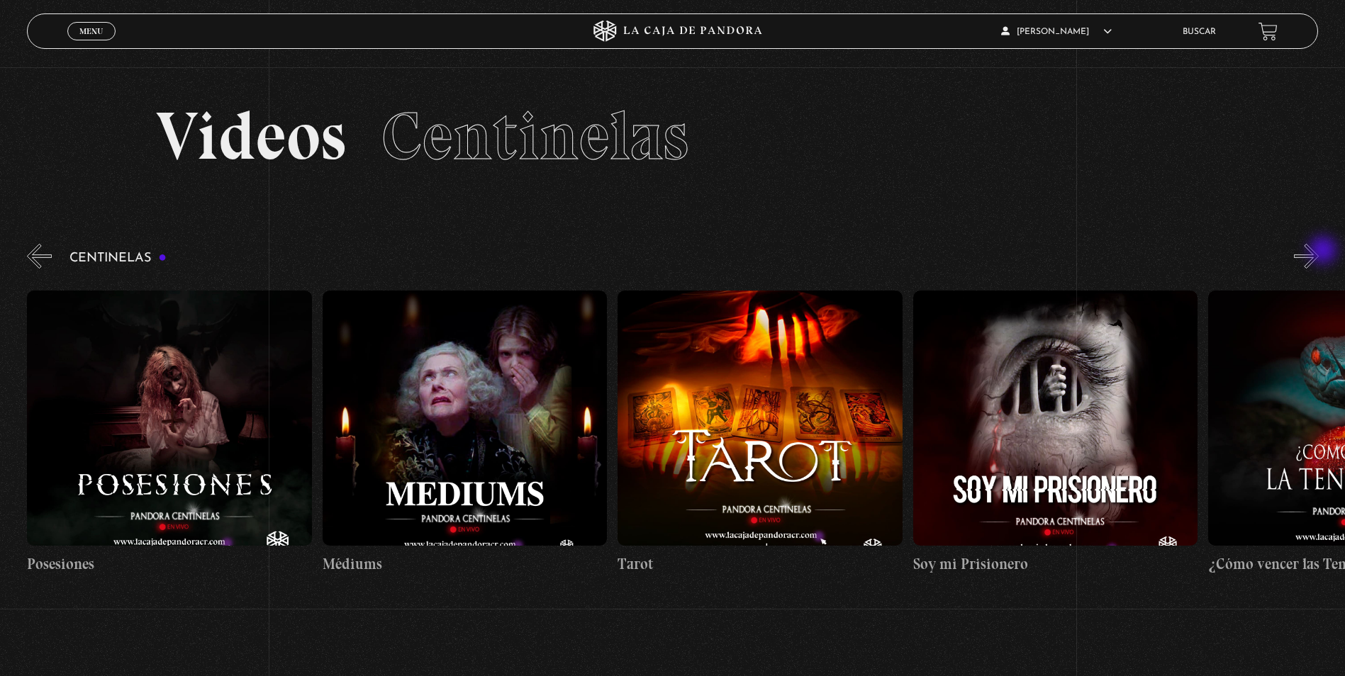
click at [1318, 252] on button "»" at bounding box center [1305, 256] width 25 height 25
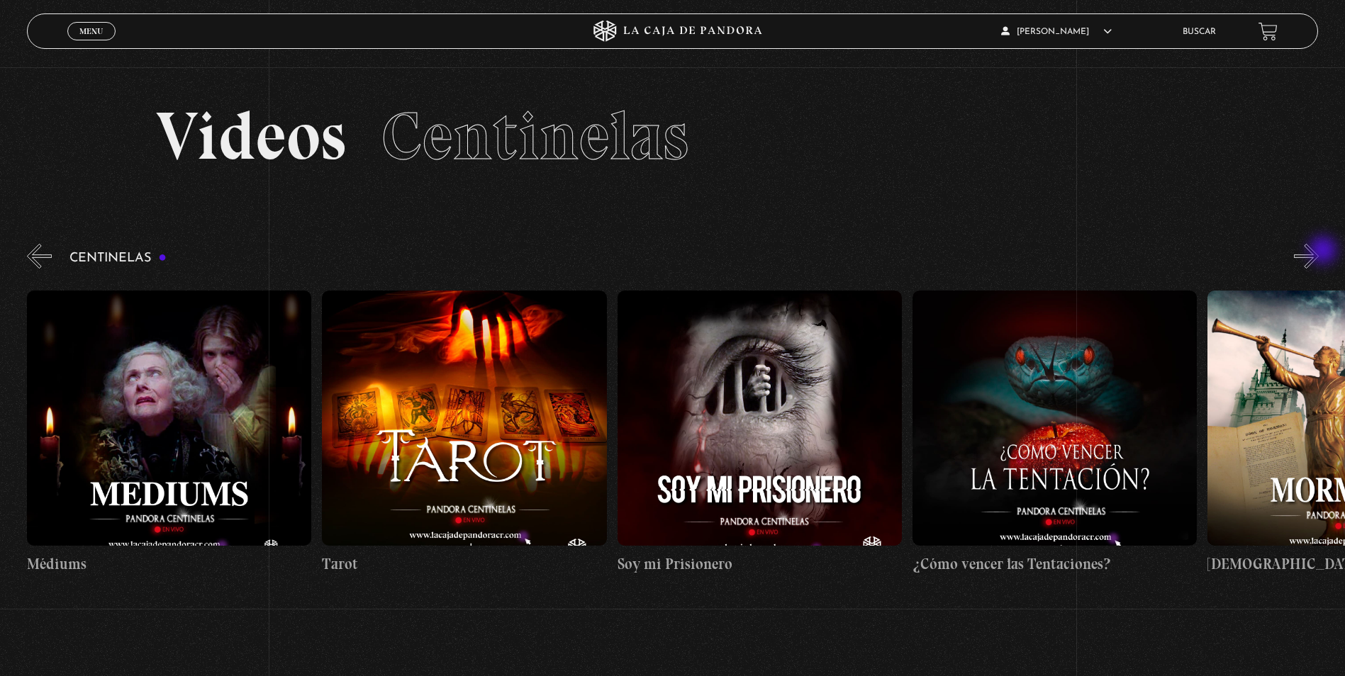
click at [1318, 252] on button "»" at bounding box center [1305, 256] width 25 height 25
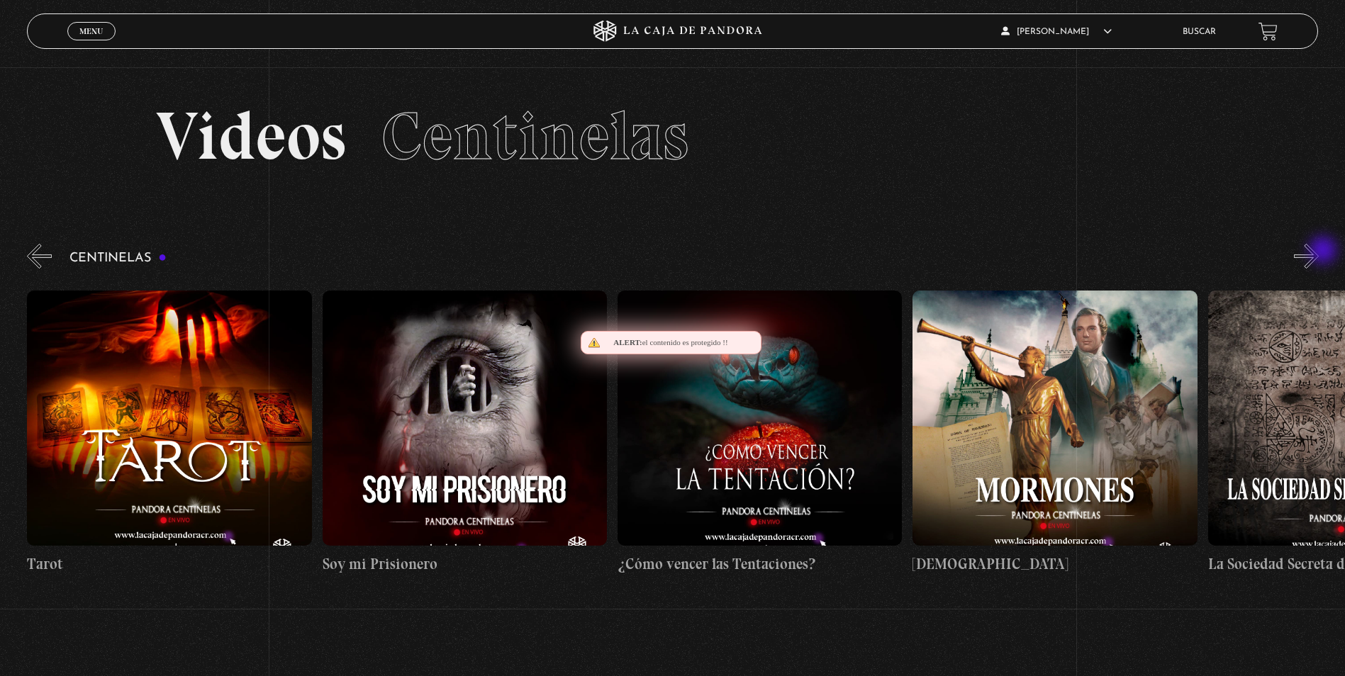
click at [1318, 252] on button "»" at bounding box center [1305, 256] width 25 height 25
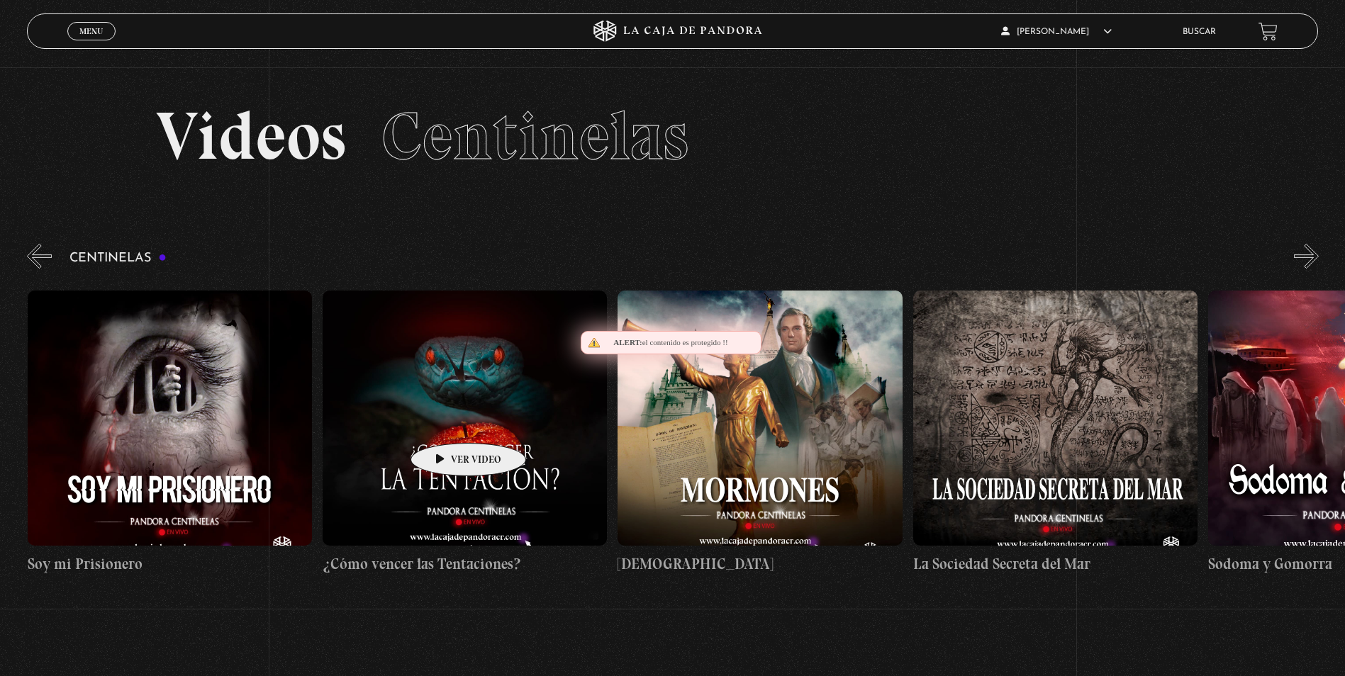
scroll to position [0, 18595]
click at [456, 399] on figure at bounding box center [464, 418] width 284 height 255
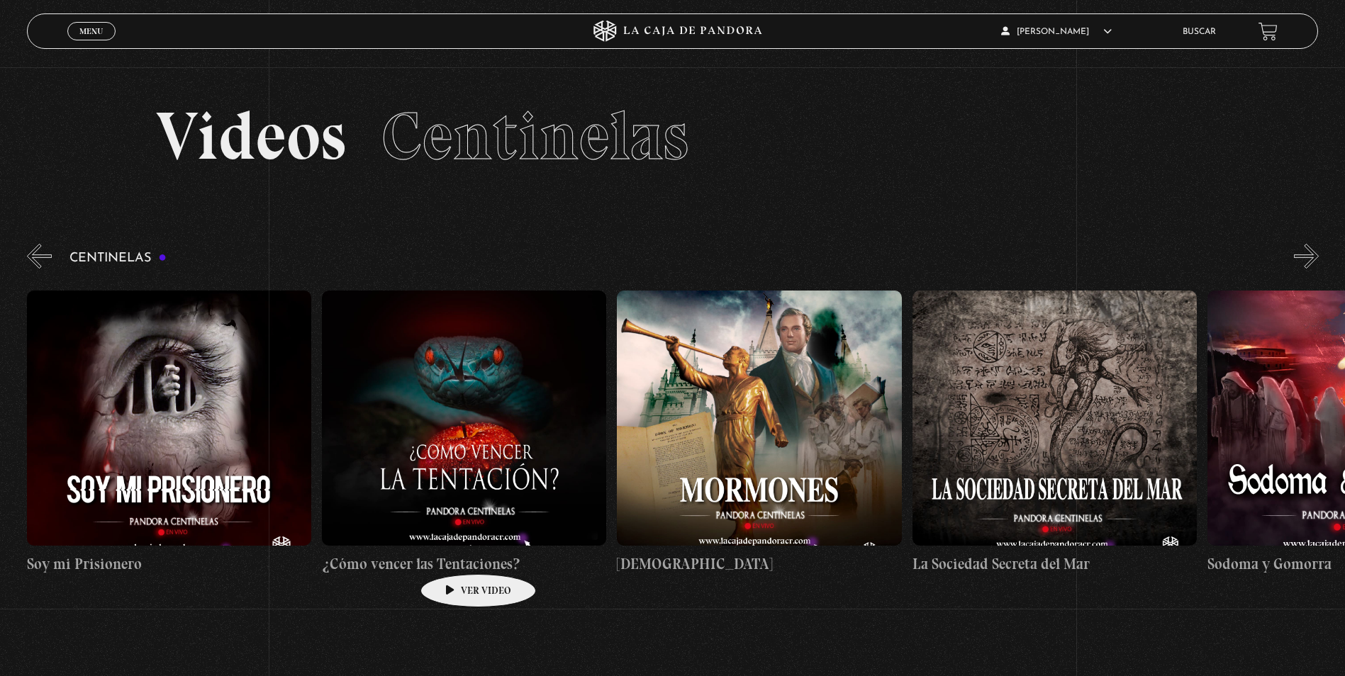
click at [456, 553] on h4 "¿Cómo vencer las Tentaciones?" at bounding box center [464, 564] width 284 height 23
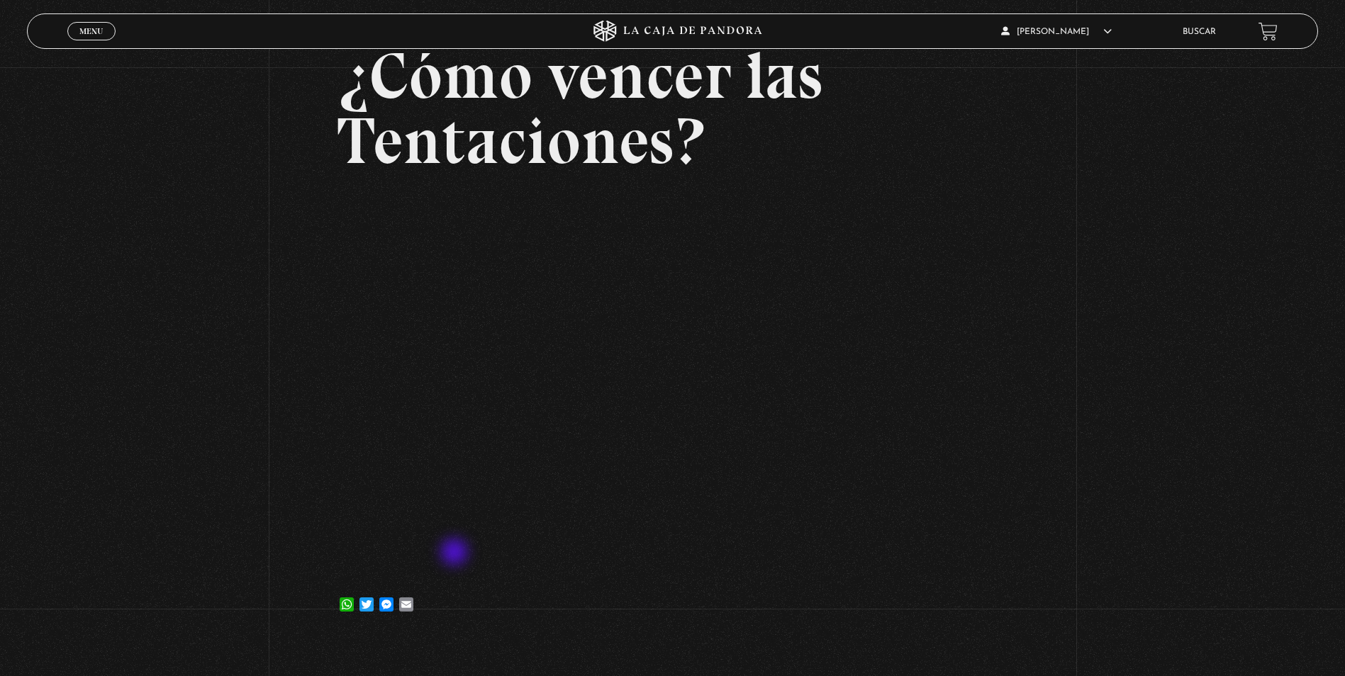
scroll to position [142, 0]
